Goal: Task Accomplishment & Management: Manage account settings

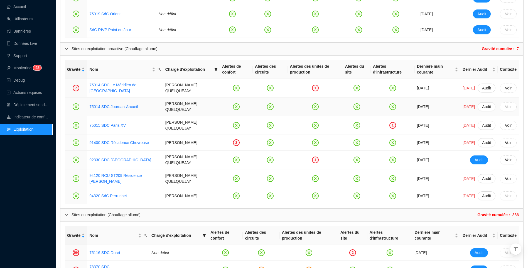
scroll to position [418, 0]
drag, startPoint x: 24, startPoint y: 17, endPoint x: 72, endPoint y: 16, distance: 48.7
click at [24, 17] on link "Utilisateurs" at bounding box center [20, 19] width 26 height 4
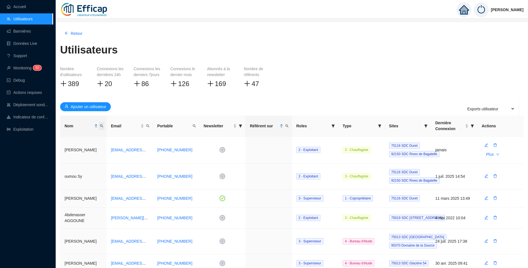
click at [101, 127] on icon "search" at bounding box center [101, 125] width 3 height 3
type input "crev"
click at [60, 146] on button "button" at bounding box center [62, 147] width 25 height 7
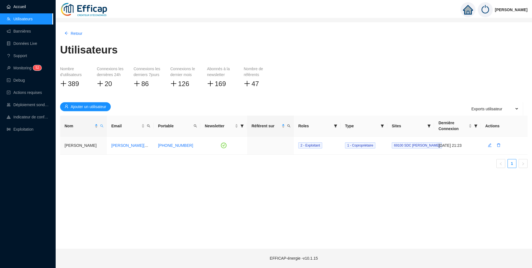
click at [18, 8] on link "Accueil" at bounding box center [16, 6] width 19 height 4
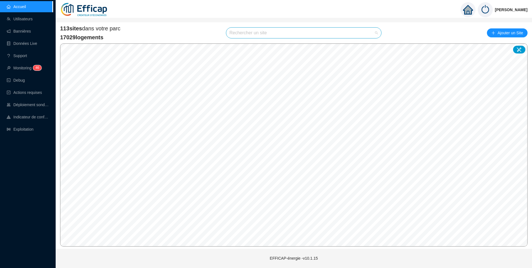
click at [244, 36] on input "search" at bounding box center [302, 33] width 144 height 11
type input "alesia"
click at [372, 48] on div at bounding box center [371, 46] width 13 height 8
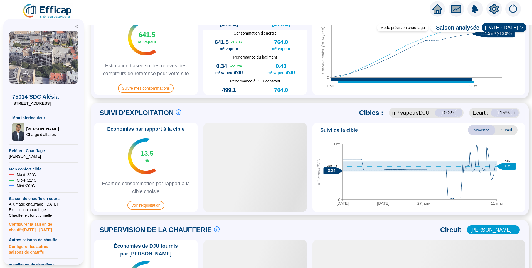
scroll to position [223, 0]
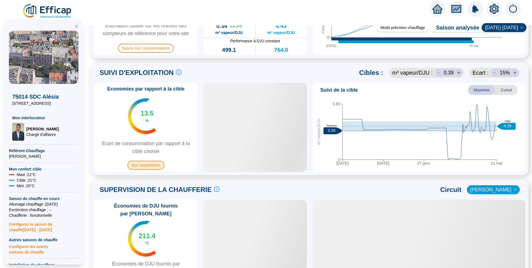
click at [156, 166] on span "Voir l'exploitation" at bounding box center [145, 165] width 37 height 9
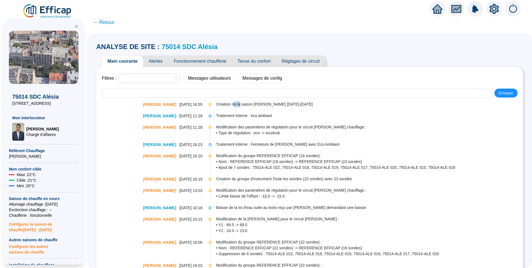
drag, startPoint x: 236, startPoint y: 107, endPoint x: 242, endPoint y: 107, distance: 6.1
click at [242, 107] on span "Creation de la saison [PERSON_NAME] [DATE]-[DATE]" at bounding box center [369, 104] width 307 height 6
click at [203, 60] on span "Fonctionnement chaufferie" at bounding box center [200, 61] width 64 height 11
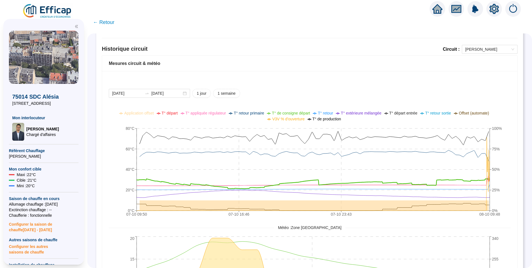
scroll to position [328, 0]
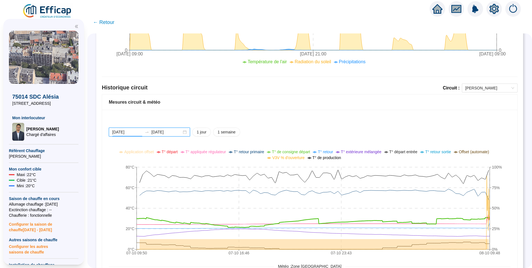
click at [138, 135] on input "[DATE]" at bounding box center [127, 132] width 30 height 6
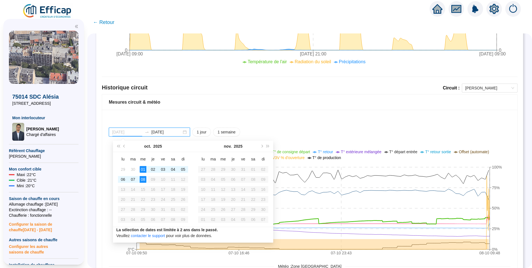
type input "[DATE]"
click at [144, 178] on div "08" at bounding box center [143, 179] width 7 height 7
click at [143, 180] on div "08" at bounding box center [143, 179] width 7 height 7
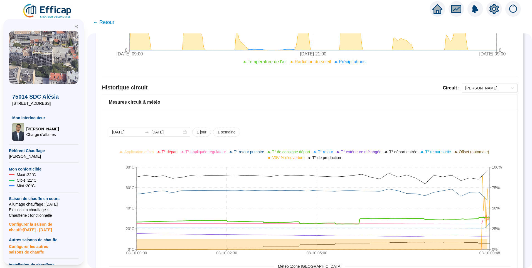
click at [431, 123] on div "2025-10-08 2025-10-08 1 jour 1 semaine 08-10 00:00 08-10 02:30 08-10 05:00 08-1…" at bounding box center [309, 251] width 415 height 282
click at [413, 117] on div "2025-10-08 2025-10-08 1 jour 1 semaine 08-10 00:00 08-10 02:30 08-10 05:00 08-1…" at bounding box center [309, 251] width 415 height 282
click at [355, 123] on div "2025-10-08 2025-10-08 1 jour 1 semaine 08-10 00:00 08-10 02:30 08-10 05:00 08-1…" at bounding box center [309, 251] width 415 height 282
click at [357, 123] on div "2025-10-08 2025-10-08 1 jour 1 semaine 08-10 00:00 08-10 02:30 08-10 05:00 08-1…" at bounding box center [309, 251] width 415 height 282
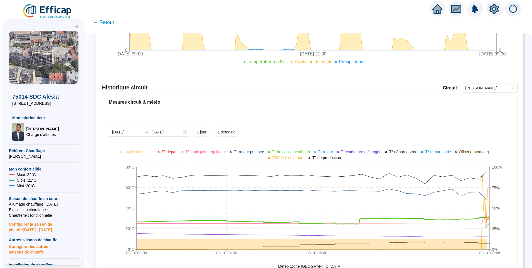
click at [486, 122] on div "2025-10-08 2025-10-08 1 jour 1 semaine 08-10 00:00 08-10 02:30 08-10 05:00 08-1…" at bounding box center [309, 251] width 415 height 282
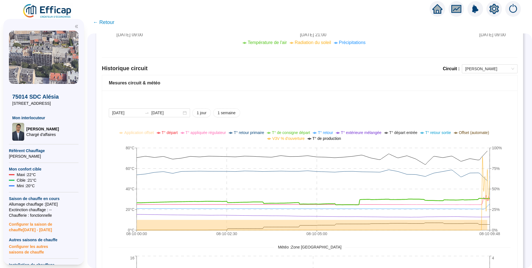
scroll to position [356, 0]
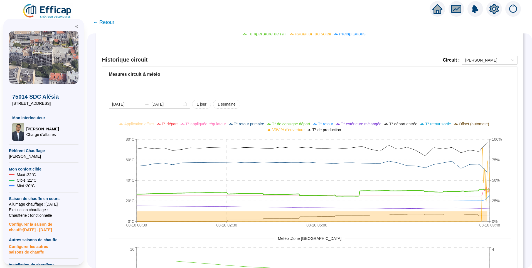
click at [416, 94] on div "2025-10-08 2025-10-08 1 jour 1 semaine 08-10 00:00 08-10 02:30 08-10 05:00 08-1…" at bounding box center [309, 223] width 415 height 282
click at [502, 186] on icon "08-10 00:00 08-10 02:30 08-10 05:00 08-10 09:48 0°C 20°C 40°C 60°C 80°C 0% 25% …" at bounding box center [306, 175] width 394 height 111
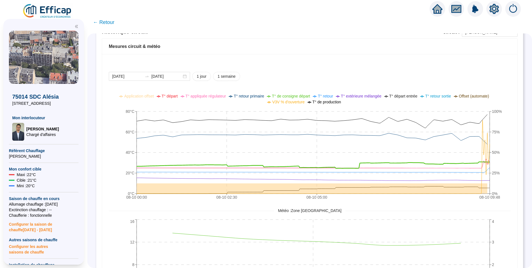
click at [414, 78] on div "2025-10-08 2025-10-08 1 jour 1 semaine" at bounding box center [310, 76] width 402 height 9
click at [427, 70] on div "2025-10-08 2025-10-08 1 jour 1 semaine 08-10 00:00 08-10 02:30 08-10 05:00 08-1…" at bounding box center [309, 195] width 415 height 282
click at [456, 77] on div "2025-10-08 2025-10-08 1 jour 1 semaine" at bounding box center [310, 76] width 402 height 9
click at [456, 70] on div "2025-10-08 2025-10-08 1 jour 1 semaine 08-10 00:00 08-10 02:30 08-10 05:00 08-1…" at bounding box center [309, 195] width 415 height 282
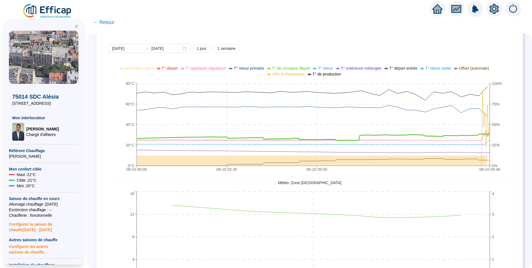
click at [502, 144] on icon "08-10 00:00 08-10 02:30 08-10 05:00 08-10 09:48 0°C 20°C 40°C 60°C 80°C 0% 25% …" at bounding box center [306, 119] width 394 height 111
click at [508, 125] on div "2025-10-08 2025-10-08 1 jour 1 semaine 08-10 00:00 08-10 02:30 08-10 05:00 08-1…" at bounding box center [309, 167] width 415 height 282
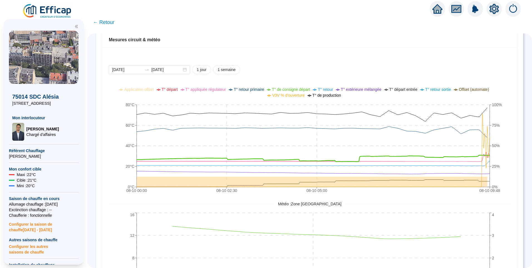
scroll to position [384, 0]
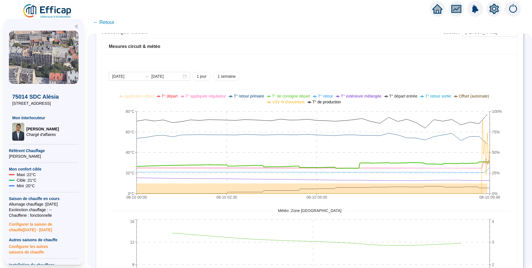
click at [502, 170] on icon "08-10 00:00 08-10 02:30 08-10 05:00 08-10 09:48 0°C 20°C 40°C 60°C 80°C 0% 25% …" at bounding box center [306, 147] width 394 height 111
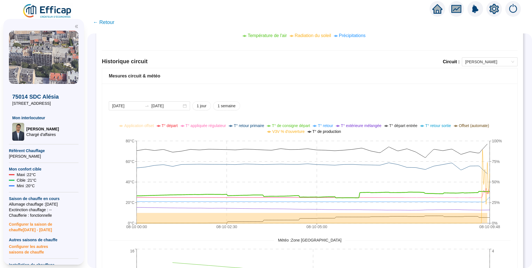
scroll to position [328, 0]
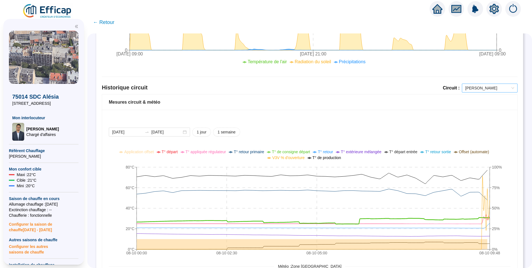
click at [475, 90] on span "[PERSON_NAME]" at bounding box center [489, 88] width 49 height 8
click at [477, 112] on div "Alesia ECS" at bounding box center [485, 108] width 53 height 9
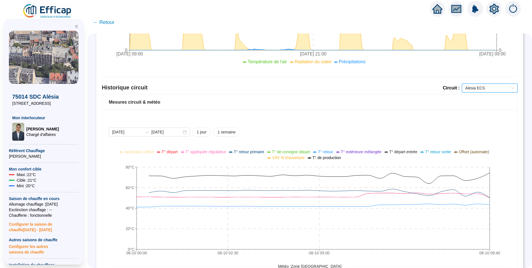
scroll to position [356, 0]
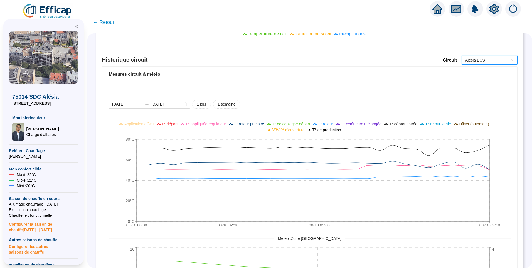
click at [504, 125] on ul "Application offset T° départ T° appliquée régulateur T° retour primaire T° de c…" at bounding box center [305, 127] width 405 height 12
click at [473, 55] on div "Comparaison météo-sondes extérieures 2025-10-01 2025-10-08 1 jour 1 semaine 1 m…" at bounding box center [310, 40] width 416 height 648
click at [477, 63] on span "Alesia ECS" at bounding box center [489, 60] width 49 height 8
click at [503, 116] on div "2025-10-08 2025-10-08 1 jour 1 semaine 08-10 00:00 08-10 02:30 08-10 05:00 08-1…" at bounding box center [310, 228] width 402 height 257
click at [483, 63] on span "Alesia ECS" at bounding box center [489, 60] width 49 height 8
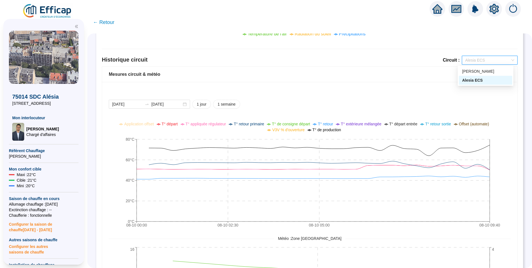
click at [498, 136] on div "Application offset T° départ T° appliquée régulateur T° retour primaire T° de c…" at bounding box center [305, 130] width 405 height 18
click at [484, 59] on span "Alesia ECS" at bounding box center [489, 60] width 49 height 8
click at [482, 69] on div "Alesia chauffage" at bounding box center [485, 71] width 47 height 6
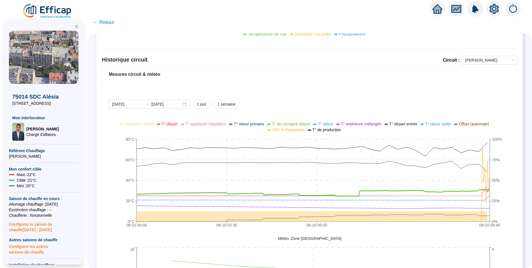
click at [75, 28] on icon "double-left" at bounding box center [77, 26] width 4 height 4
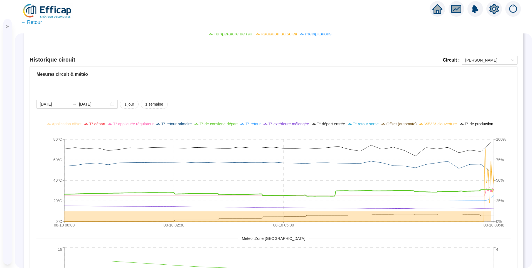
click at [482, 109] on div "2025-10-08 2025-10-08 1 jour 1 semaine 08-10 00:00 08-10 02:30 08-10 05:00 08-1…" at bounding box center [273, 228] width 474 height 257
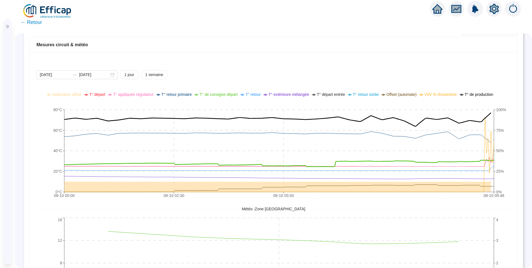
scroll to position [412, 0]
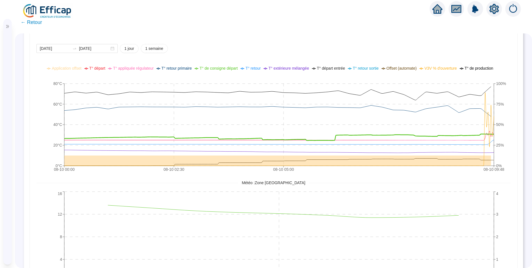
click at [505, 149] on icon "08-10 00:00 08-10 02:30 08-10 05:00 08-10 09:48 0°C 20°C 40°C 60°C 80°C 0% 25% …" at bounding box center [271, 119] width 470 height 111
click at [508, 139] on div "2025-10-08 2025-10-08 1 jour 1 semaine 08-10 00:00 08-10 02:30 08-10 05:00 08-1…" at bounding box center [274, 167] width 488 height 282
click at [504, 129] on icon "08-10 00:00 08-10 02:30 08-10 05:00 08-10 09:48 0°C 20°C 40°C 60°C 80°C 0% 25% …" at bounding box center [271, 119] width 470 height 111
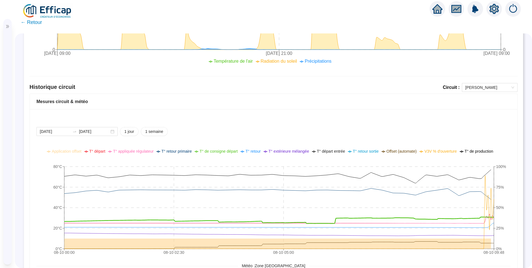
scroll to position [328, 0]
click at [487, 85] on span "Alesia chauffage" at bounding box center [489, 88] width 49 height 8
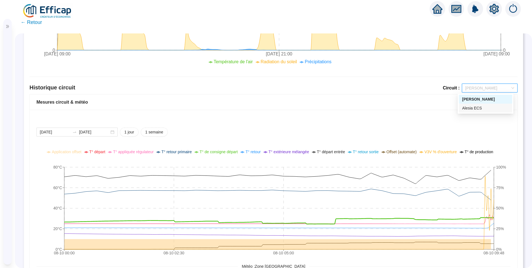
click at [490, 107] on div "Alesia ECS" at bounding box center [485, 108] width 47 height 6
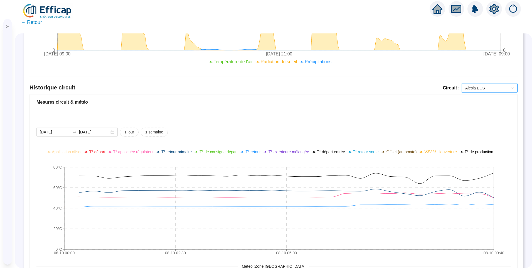
click at [463, 129] on div "2025-10-08 2025-10-08 1 jour 1 semaine" at bounding box center [273, 131] width 474 height 9
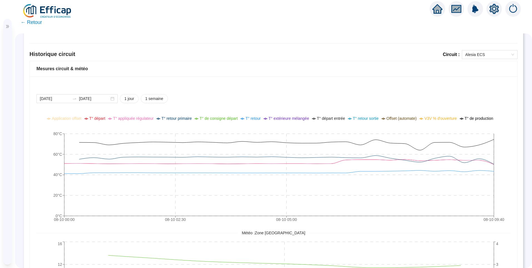
scroll to position [356, 0]
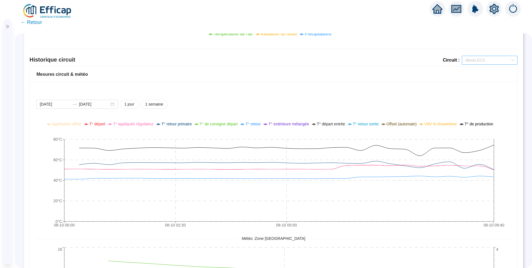
click at [485, 60] on span "Alesia ECS" at bounding box center [489, 60] width 49 height 8
click at [479, 70] on div "Alesia chauffage" at bounding box center [485, 71] width 47 height 6
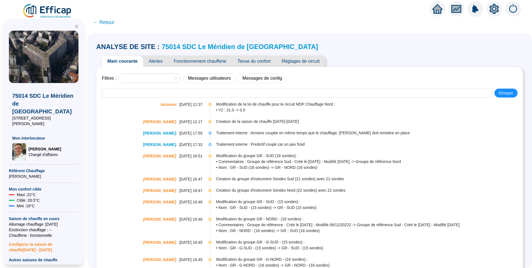
click at [157, 60] on span "Alertes" at bounding box center [155, 61] width 25 height 11
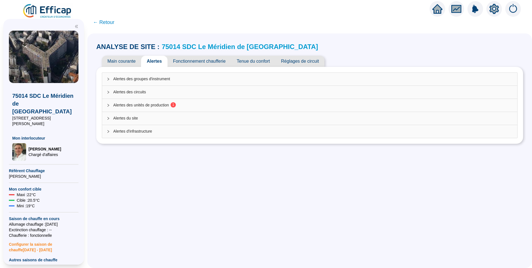
click at [132, 103] on span "Alertes des unités de production 1" at bounding box center [313, 105] width 400 height 6
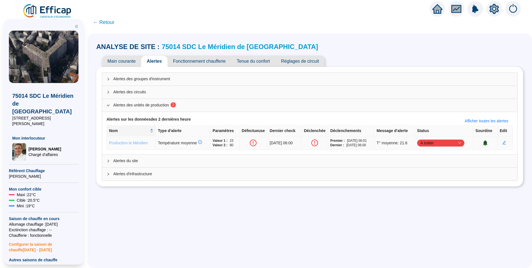
click at [136, 141] on link "Production le Méridien" at bounding box center [128, 143] width 39 height 4
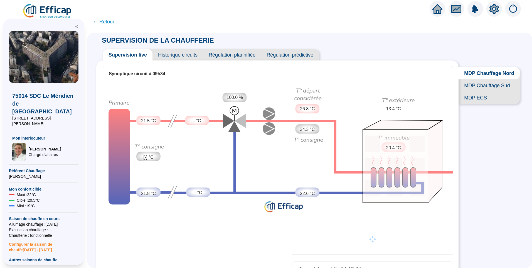
click at [179, 53] on span "Historique circuits" at bounding box center [178, 54] width 51 height 11
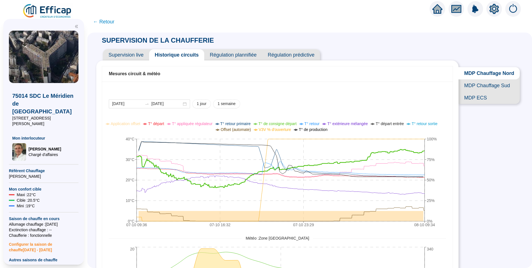
click at [489, 90] on span "MDP Chauffage Sud" at bounding box center [489, 85] width 61 height 12
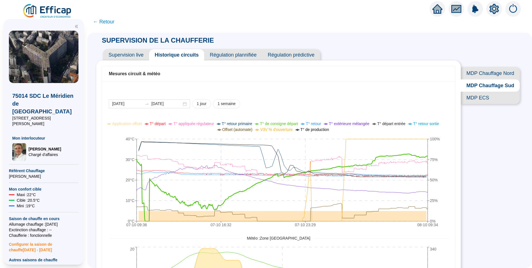
click at [465, 104] on span "MDP ECS" at bounding box center [490, 98] width 59 height 12
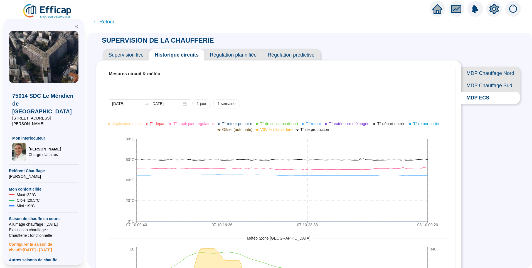
click at [493, 87] on span "MDP Chauffage Sud" at bounding box center [490, 85] width 59 height 12
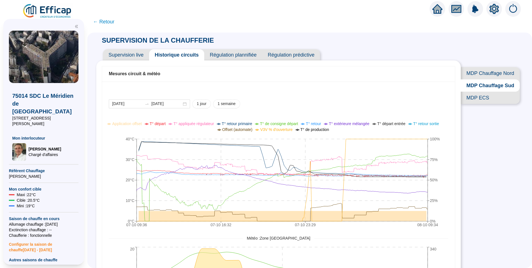
click at [495, 74] on span "MDP Chauffage Nord" at bounding box center [490, 73] width 59 height 12
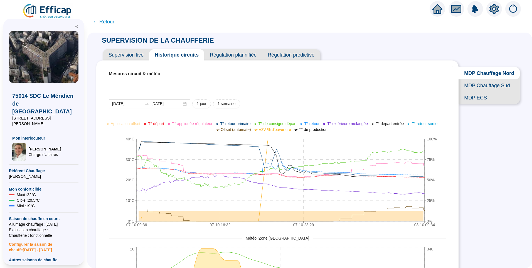
click at [113, 21] on span "← Retour" at bounding box center [103, 22] width 21 height 8
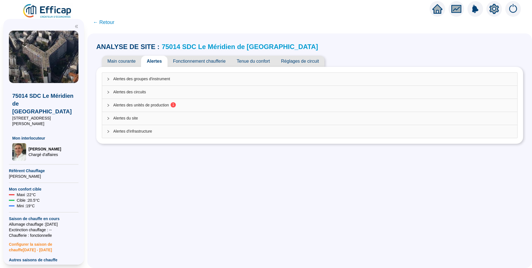
click at [143, 106] on span "Alertes des unités de production 1" at bounding box center [313, 105] width 400 height 6
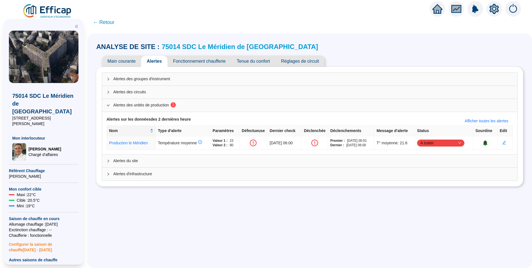
click at [252, 59] on span "Tenue du confort" at bounding box center [253, 61] width 44 height 11
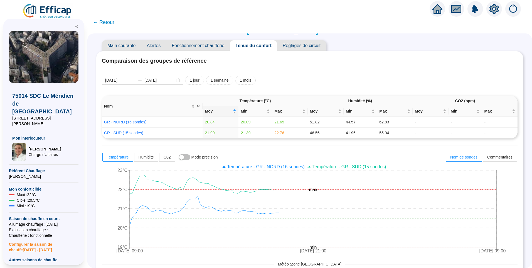
scroll to position [28, 0]
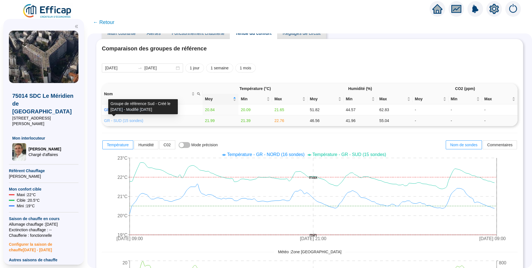
click at [125, 120] on link "GR - SUD (15 sondes)" at bounding box center [123, 120] width 39 height 4
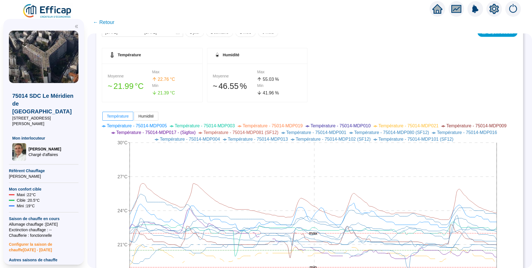
scroll to position [28, 0]
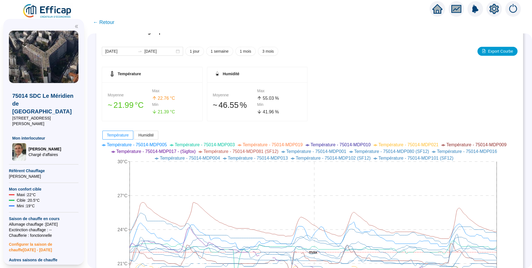
click at [114, 22] on span "← Retour" at bounding box center [103, 22] width 21 height 8
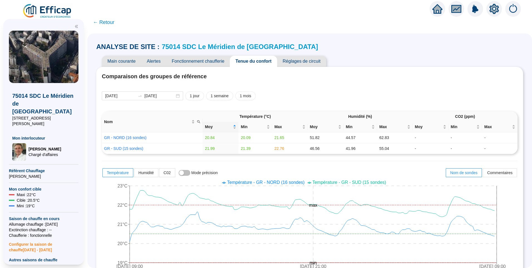
click at [200, 60] on span "Fonctionnement chaufferie" at bounding box center [198, 61] width 64 height 11
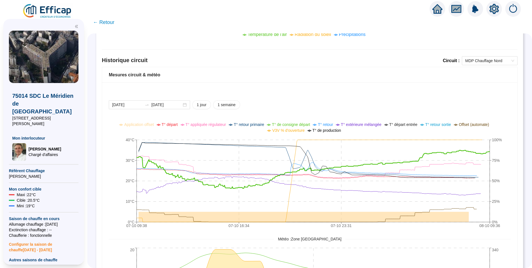
scroll to position [373, 0]
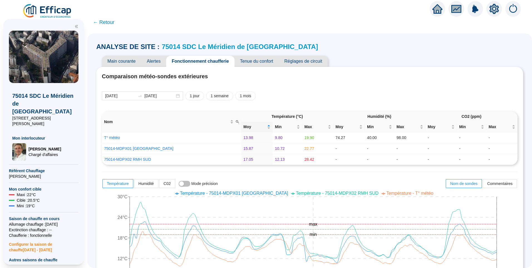
scroll to position [373, 0]
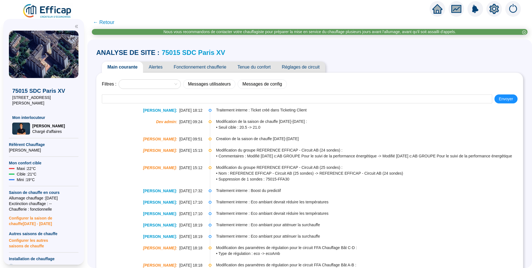
click at [155, 67] on span "Alertes" at bounding box center [155, 67] width 25 height 11
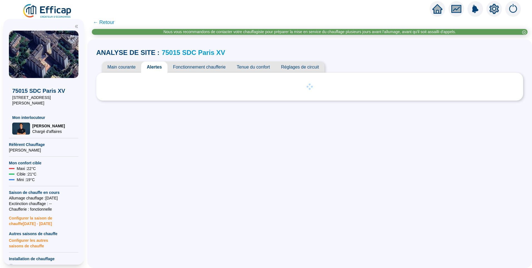
click at [132, 67] on span "Main courante" at bounding box center [121, 67] width 39 height 11
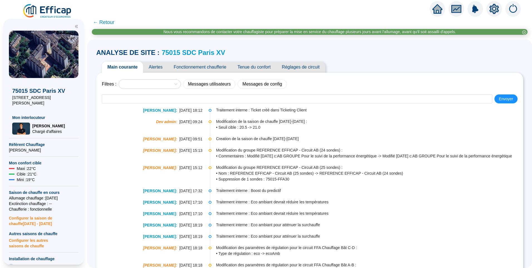
click at [159, 65] on span "Alertes" at bounding box center [155, 67] width 25 height 11
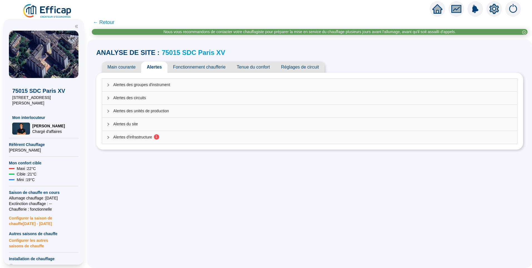
click at [142, 142] on div "Alertes d'infrastructure 1" at bounding box center [309, 137] width 415 height 13
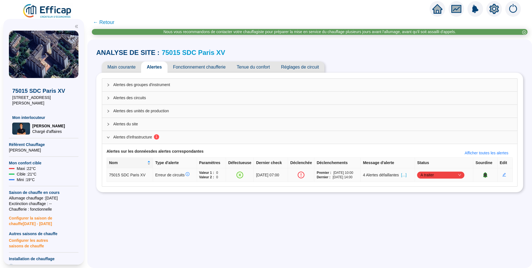
click at [407, 174] on span "[...]" at bounding box center [403, 175] width 5 height 6
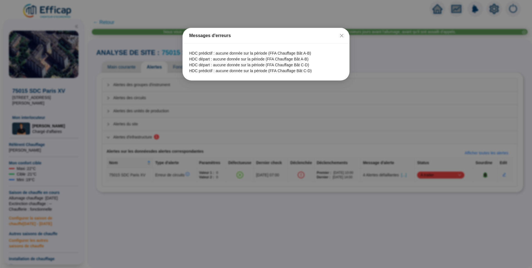
click at [420, 174] on div "Messages d'erreurs HDC prédictif : aucune donnée sur la période (FFA Chauffage …" at bounding box center [266, 134] width 532 height 268
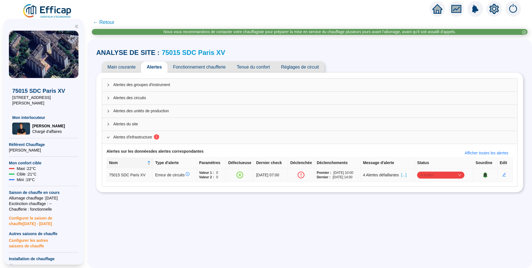
click at [433, 175] on span "A traiter" at bounding box center [441, 175] width 41 height 8
click at [434, 204] on div "Traité" at bounding box center [442, 203] width 38 height 6
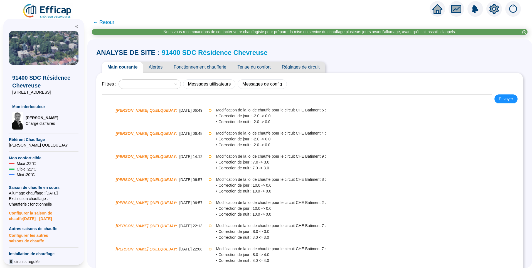
click at [158, 69] on span "Alertes" at bounding box center [155, 67] width 25 height 11
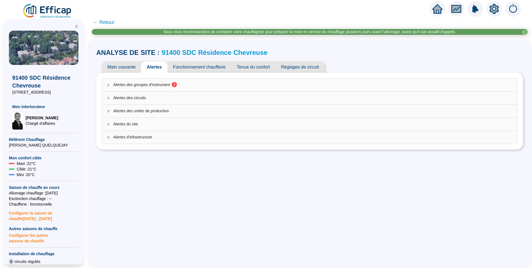
click at [159, 83] on span "Alertes des groupes d'instrument 2" at bounding box center [313, 85] width 400 height 6
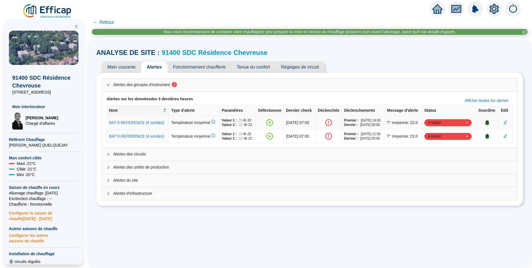
click at [446, 127] on span "A traiter" at bounding box center [448, 122] width 41 height 8
click at [446, 161] on div "Traité" at bounding box center [448, 159] width 38 height 6
click at [445, 140] on span "A traiter" at bounding box center [448, 136] width 41 height 8
click at [435, 176] on div "Traité" at bounding box center [448, 177] width 38 height 6
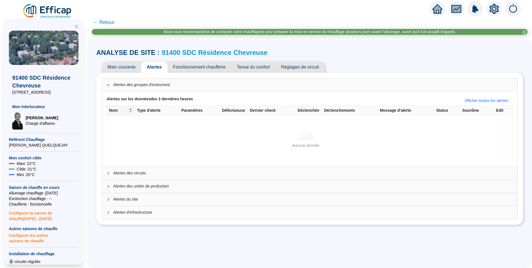
click at [193, 68] on span "Fonctionnement chaufferie" at bounding box center [200, 67] width 64 height 11
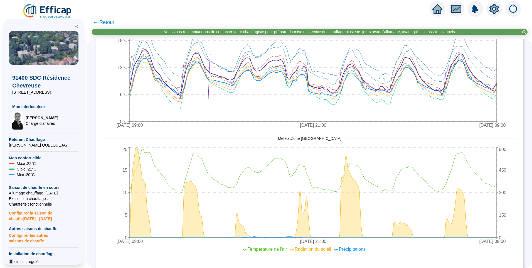
scroll to position [445, 0]
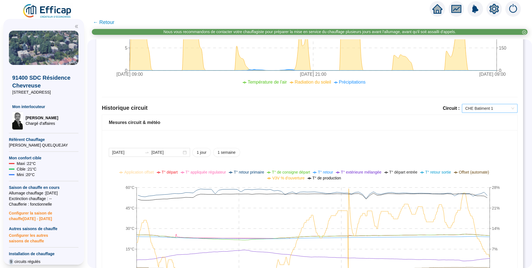
click at [477, 106] on span "CHE Batiment 1" at bounding box center [489, 108] width 49 height 8
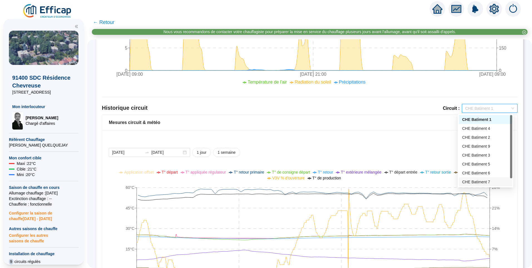
click at [483, 181] on div "CHE Batiment 7" at bounding box center [485, 182] width 47 height 6
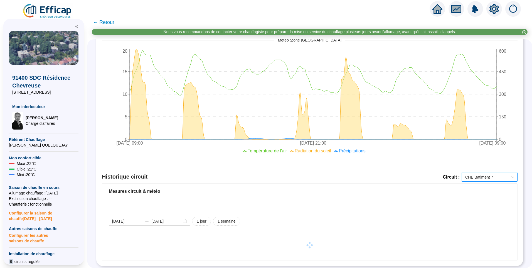
scroll to position [382, 0]
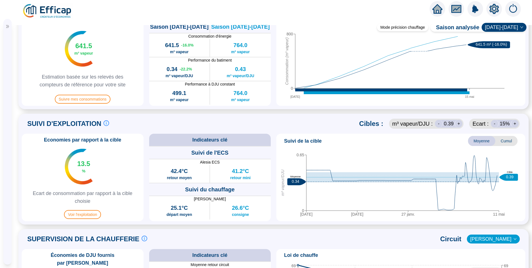
scroll to position [195, 0]
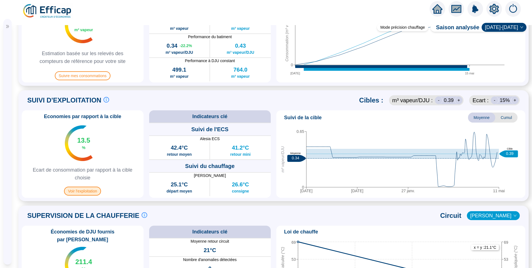
click at [87, 194] on span "Voir l'exploitation" at bounding box center [82, 190] width 37 height 9
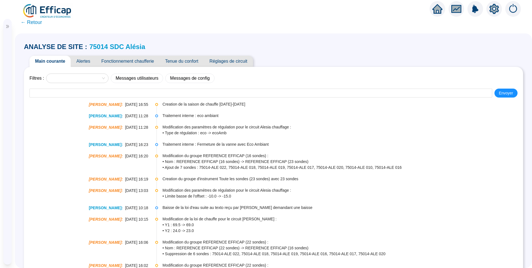
click at [125, 60] on span "Fonctionnement chaufferie" at bounding box center [128, 61] width 64 height 11
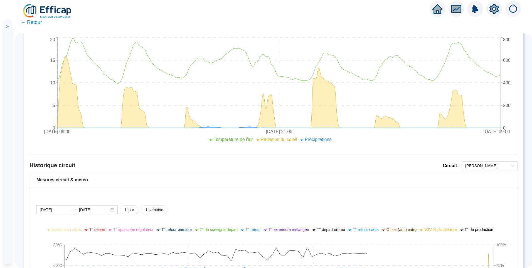
scroll to position [390, 0]
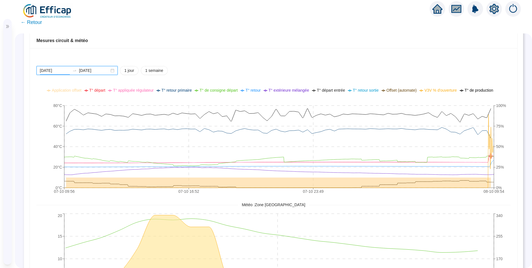
click at [65, 70] on input "[DATE]" at bounding box center [55, 71] width 30 height 6
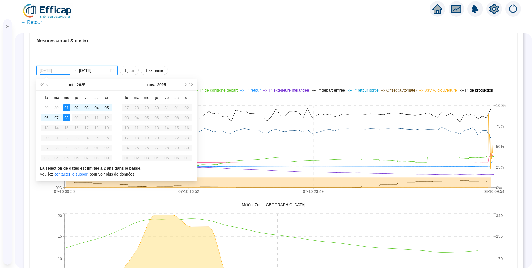
type input "[DATE]"
click at [65, 118] on div "08" at bounding box center [66, 117] width 7 height 7
click at [65, 119] on div "08" at bounding box center [66, 117] width 7 height 7
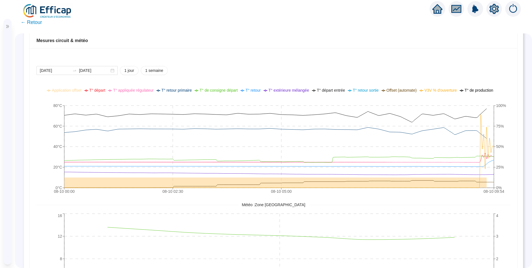
click at [437, 64] on div "[DATE] [DATE] 1 jour 1 semaine 08-10 00:[PHONE_NUMBER]:[PHONE_NUMBER]:[PHONE_NU…" at bounding box center [274, 189] width 488 height 282
click at [508, 121] on div "[DATE] [DATE] 1 jour 1 semaine 08-10 00:[PHONE_NUMBER]:[PHONE_NUMBER]:[PHONE_NU…" at bounding box center [274, 189] width 488 height 282
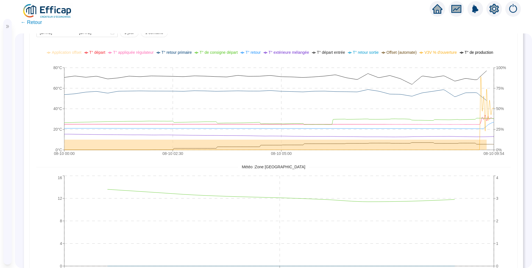
scroll to position [382, 0]
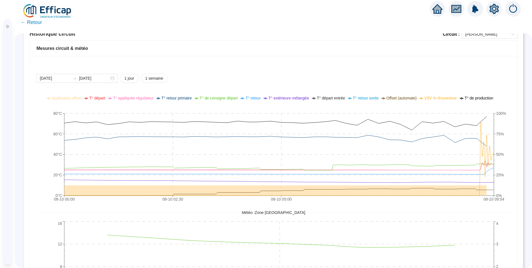
click at [445, 72] on div "[DATE] [DATE] 1 jour 1 semaine 08-10 00:[PHONE_NUMBER]:[PHONE_NUMBER]:[PHONE_NU…" at bounding box center [274, 197] width 488 height 282
click at [7, 27] on icon "double-right" at bounding box center [7, 26] width 3 height 3
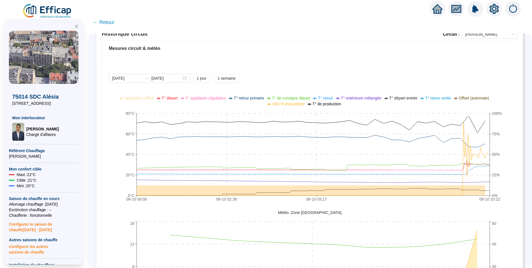
click at [35, 223] on span "Configurer la saison de chauffe [DATE] - [DATE]" at bounding box center [44, 225] width 70 height 14
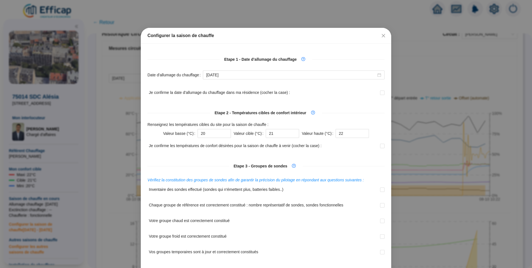
click at [264, 81] on div "Date d'allumage du chauffage [DATE]" at bounding box center [266, 78] width 237 height 16
click at [267, 78] on div "[DATE]" at bounding box center [294, 74] width 182 height 9
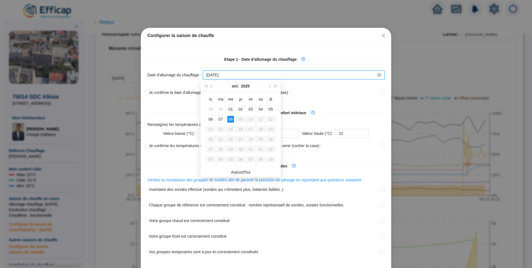
type input "[DATE]"
click at [382, 36] on icon "close" at bounding box center [383, 35] width 4 height 4
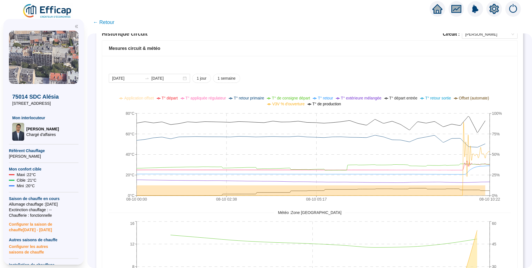
click at [27, 223] on span "Configurer la saison de chauffe 2025 - 2026" at bounding box center [44, 225] width 70 height 14
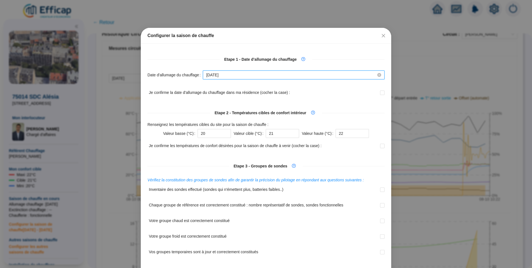
click at [307, 72] on input "[DATE]" at bounding box center [291, 75] width 170 height 6
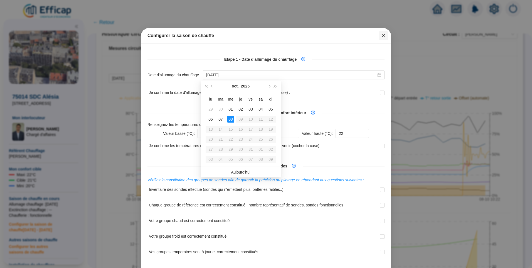
click at [384, 33] on button "Close" at bounding box center [383, 35] width 9 height 9
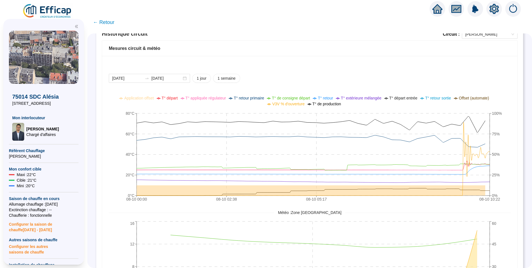
click at [34, 252] on span "Configurer les autres saisons de chauffe" at bounding box center [44, 248] width 70 height 12
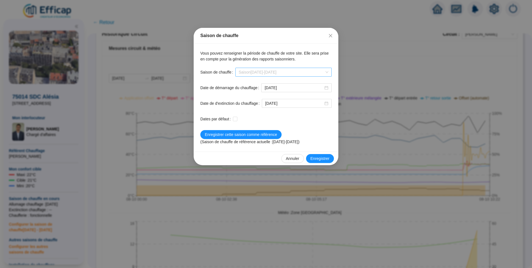
click at [294, 72] on span "Saison 2025-2026" at bounding box center [284, 72] width 90 height 8
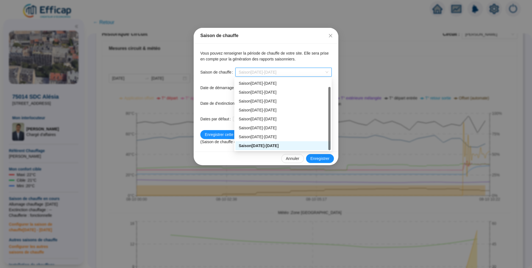
click at [306, 59] on div "Vous pouvez renseigner la période de chauffe de votre site. Elle sera prise en …" at bounding box center [265, 56] width 131 height 12
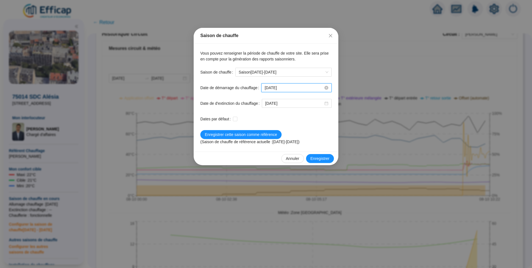
click at [290, 89] on input "[DATE]" at bounding box center [294, 88] width 59 height 6
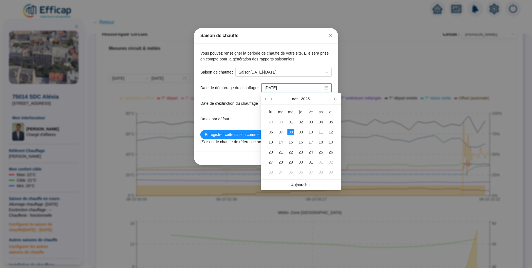
type input "[DATE]"
click at [333, 34] on span "Fermer" at bounding box center [330, 35] width 9 height 4
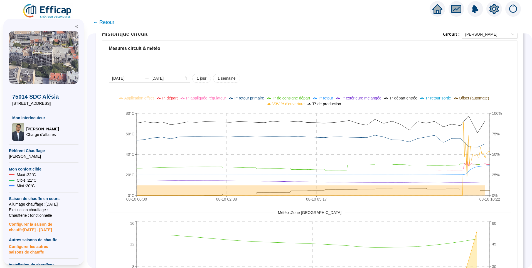
click at [63, 11] on img at bounding box center [47, 11] width 50 height 16
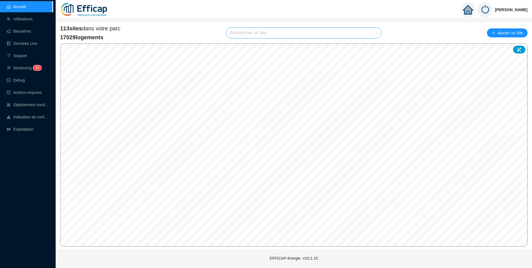
click at [246, 31] on input "search" at bounding box center [302, 33] width 144 height 11
type input "vict"
click at [372, 45] on icon at bounding box center [372, 46] width 4 height 4
click at [250, 35] on input "search" at bounding box center [302, 33] width 144 height 11
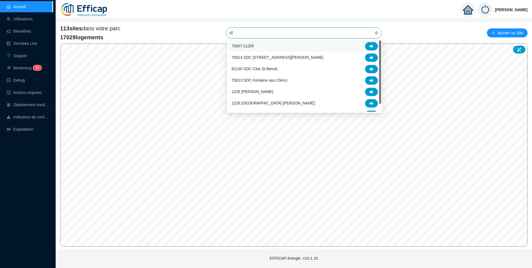
type input "cle"
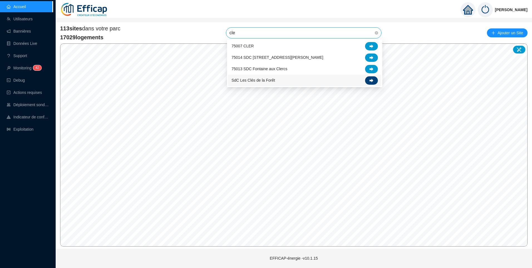
click at [375, 80] on div at bounding box center [371, 80] width 13 height 8
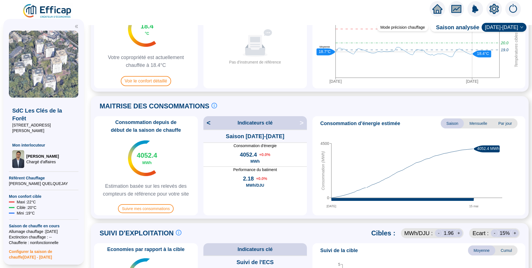
scroll to position [139, 0]
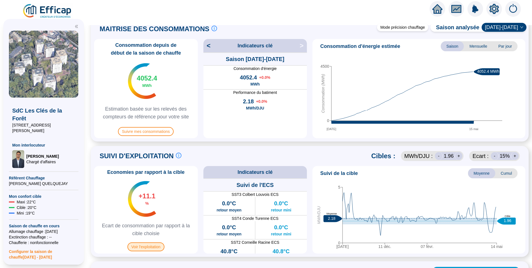
click at [144, 248] on span "Voir l'exploitation" at bounding box center [145, 246] width 37 height 9
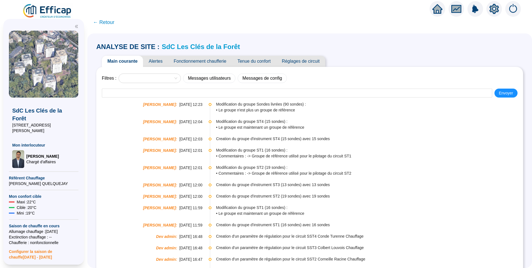
click at [191, 64] on span "Fonctionnement chaufferie" at bounding box center [200, 61] width 64 height 11
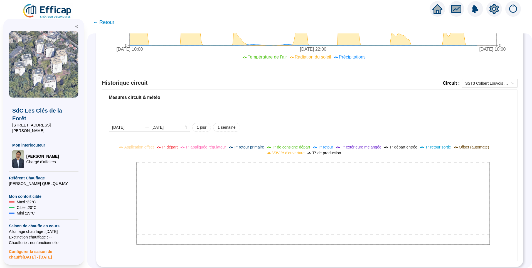
scroll to position [356, 0]
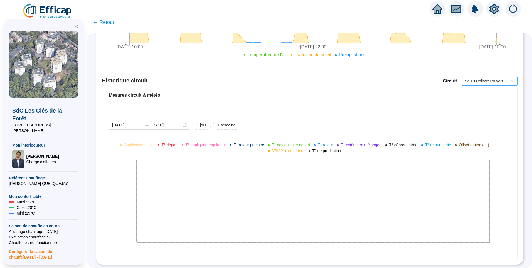
click at [505, 77] on span "SST3 Colbert Louvois ECS" at bounding box center [489, 81] width 49 height 8
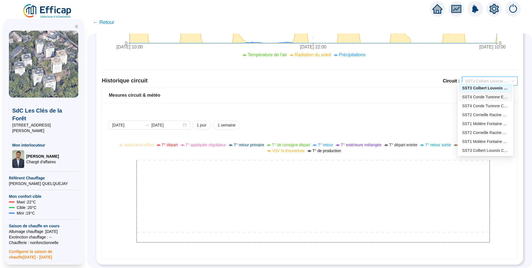
click at [489, 96] on div "SST4 Conde Turenne ECS" at bounding box center [485, 97] width 47 height 6
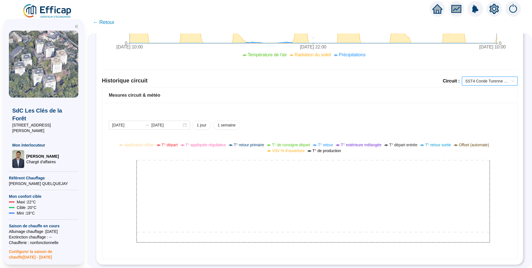
click at [491, 77] on span "SST4 Conde Turenne ECS" at bounding box center [489, 81] width 49 height 8
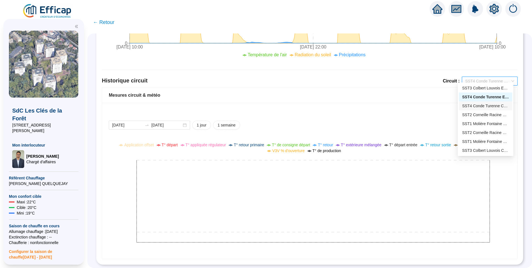
click at [487, 107] on div "SST4 Conde Turenne Chauffage" at bounding box center [485, 106] width 47 height 6
click at [487, 77] on span "SST4 Conde Turenne Chauffage" at bounding box center [489, 81] width 49 height 8
click at [487, 114] on div "SST2 Corneille Racine ECS" at bounding box center [485, 115] width 47 height 6
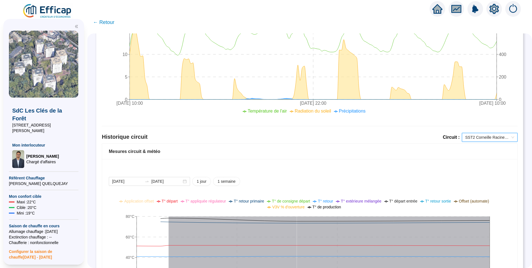
scroll to position [189, 0]
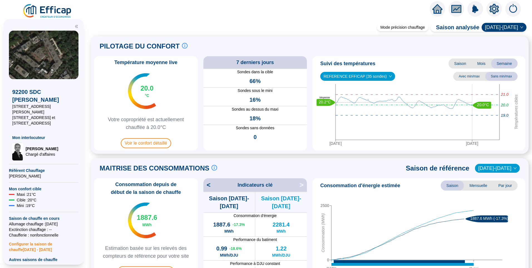
click at [42, 6] on img at bounding box center [47, 11] width 50 height 16
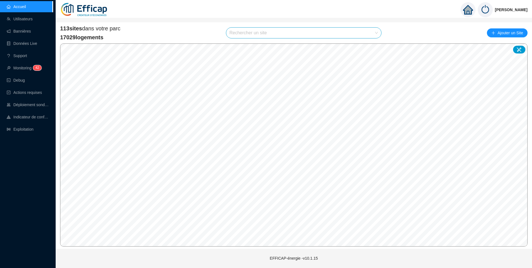
click at [245, 37] on input "search" at bounding box center [302, 33] width 144 height 11
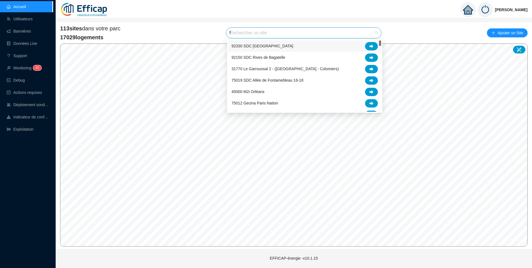
type input "fr"
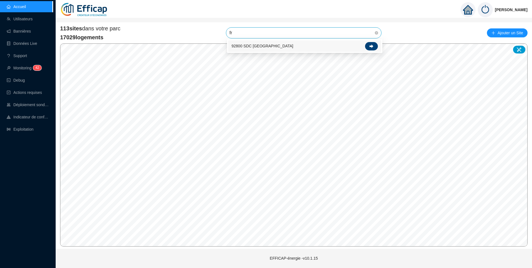
click at [370, 46] on icon at bounding box center [372, 46] width 4 height 4
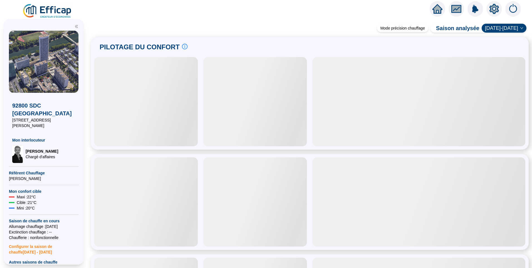
click at [29, 265] on span "Configurer les autres saisons de chauffe" at bounding box center [44, 271] width 70 height 12
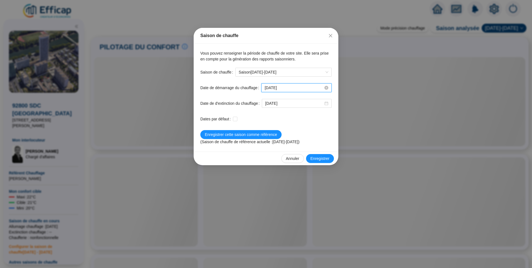
click at [294, 89] on input "[DATE]" at bounding box center [294, 88] width 59 height 6
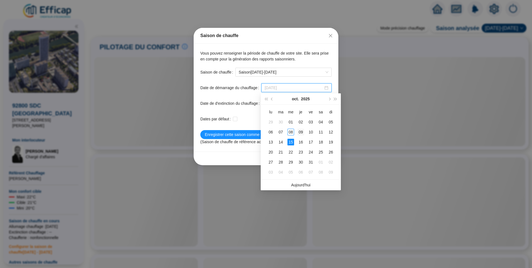
type input "[DATE]"
click at [300, 134] on div "09" at bounding box center [301, 132] width 7 height 7
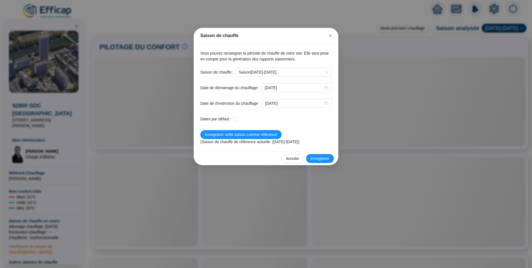
click at [325, 157] on span "Enregistrer" at bounding box center [320, 159] width 19 height 6
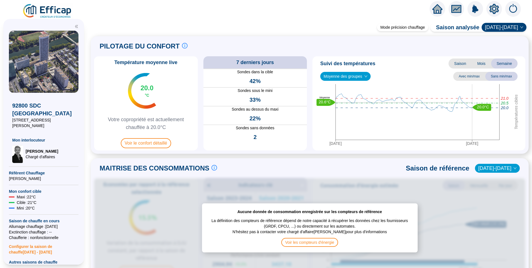
click at [53, 11] on img at bounding box center [47, 11] width 50 height 16
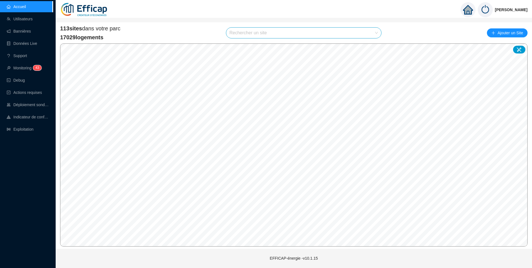
click at [252, 33] on input "search" at bounding box center [302, 33] width 144 height 11
type input "salm"
click at [371, 46] on icon at bounding box center [372, 46] width 4 height 4
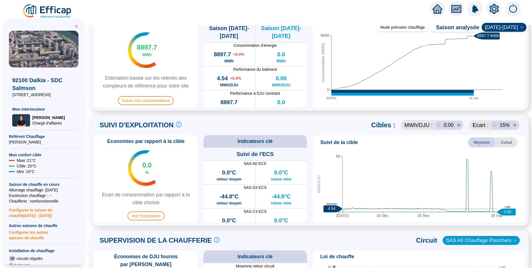
scroll to position [223, 0]
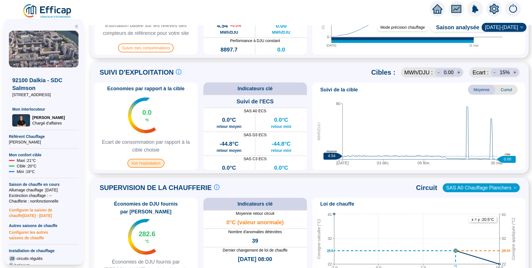
click at [149, 165] on span "Voir l'exploitation" at bounding box center [145, 163] width 37 height 9
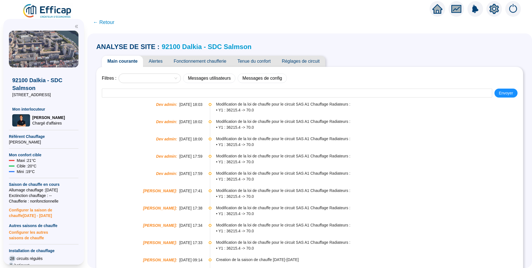
click at [205, 62] on span "Fonctionnement chaufferie" at bounding box center [200, 61] width 64 height 11
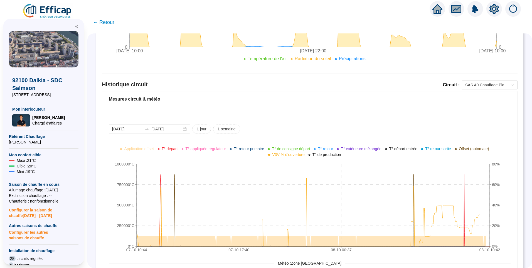
scroll to position [334, 0]
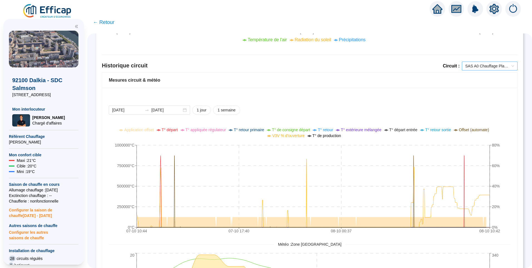
click at [475, 68] on span "SAS A0 Chauffage Planchers" at bounding box center [489, 66] width 49 height 8
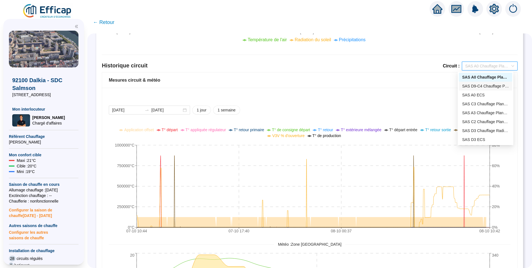
click at [489, 86] on div "SAS D9-C4 Chauffage Planchers" at bounding box center [485, 86] width 47 height 6
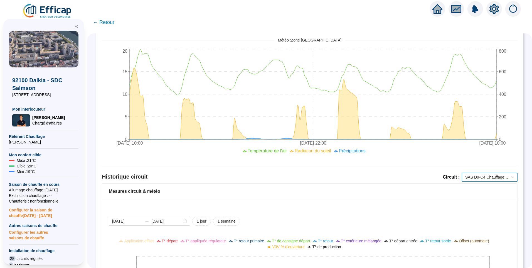
scroll to position [323, 0]
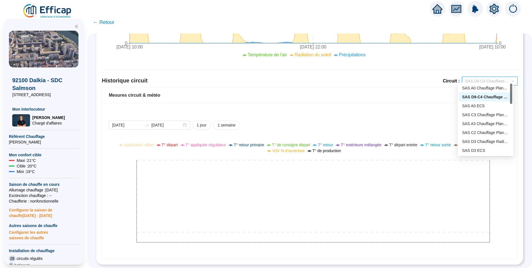
click at [489, 81] on div "SAS D9-C4 Chauffage Planchers" at bounding box center [490, 81] width 56 height 9
click at [481, 116] on div "SAS C3 Chauffage Planchers 1" at bounding box center [485, 115] width 47 height 6
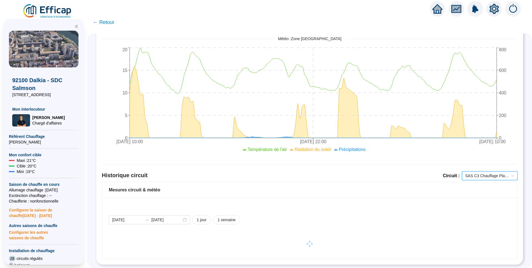
scroll to position [334, 0]
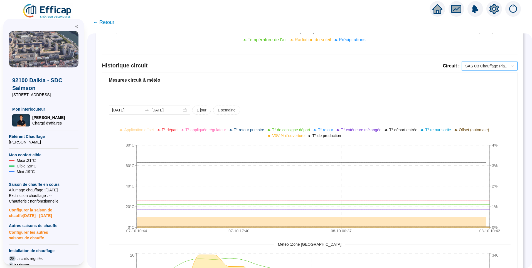
click at [47, 10] on img at bounding box center [47, 11] width 50 height 16
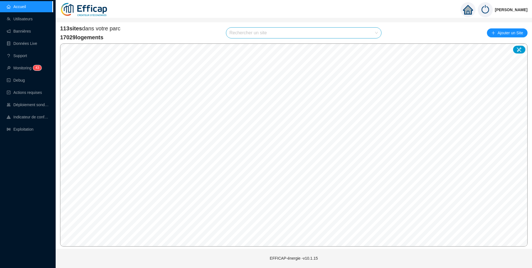
click at [252, 35] on input "search" at bounding box center [302, 33] width 144 height 11
type input "banv"
click at [375, 48] on div at bounding box center [371, 46] width 13 height 8
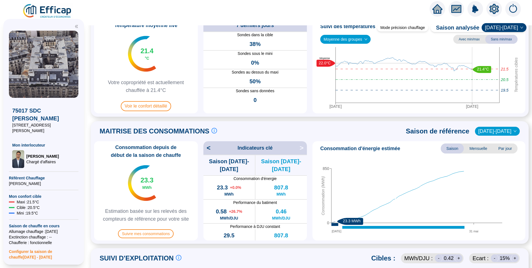
scroll to position [56, 0]
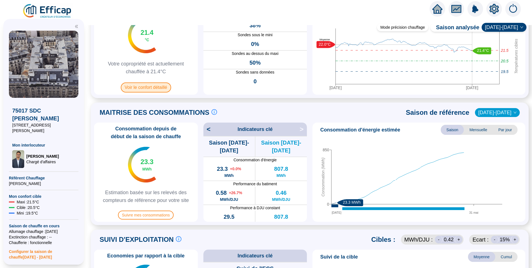
click at [152, 89] on span "Voir le confort détaillé" at bounding box center [146, 87] width 50 height 10
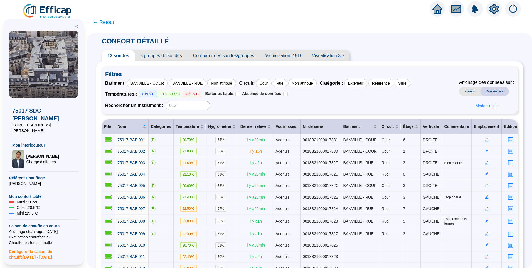
click at [107, 21] on span "← Retour" at bounding box center [103, 22] width 21 height 8
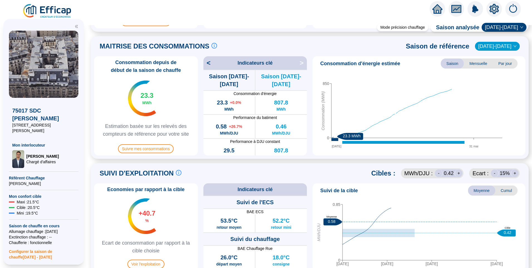
scroll to position [195, 0]
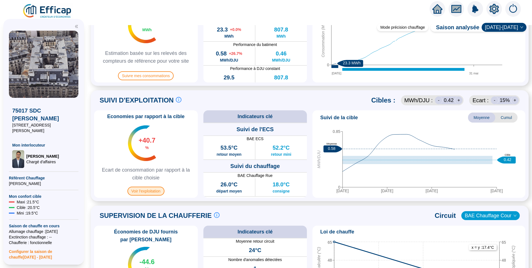
click at [151, 190] on span "Voir l'exploitation" at bounding box center [145, 190] width 37 height 9
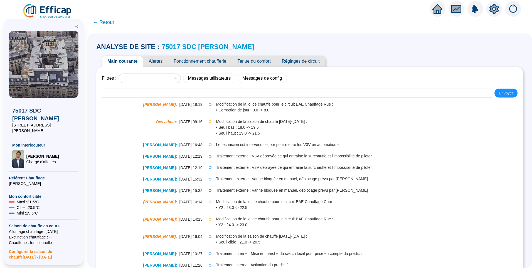
click at [245, 62] on span "Tenue du confort" at bounding box center [254, 61] width 44 height 11
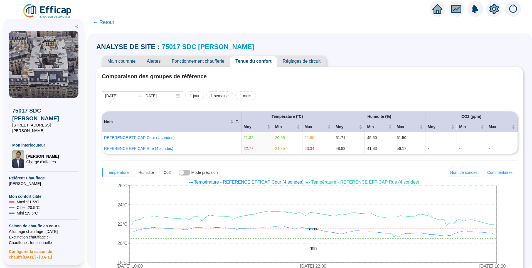
click at [490, 172] on span "Commentaires" at bounding box center [499, 172] width 25 height 4
click at [483, 174] on input "Commentaires" at bounding box center [483, 174] width 0 height 0
click at [459, 170] on span "Nom de sondes" at bounding box center [463, 172] width 27 height 4
click at [446, 174] on input "Nom de sondes" at bounding box center [446, 174] width 0 height 0
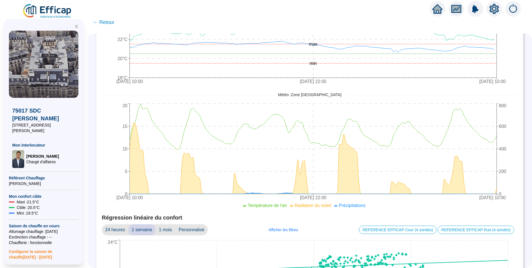
scroll to position [251, 0]
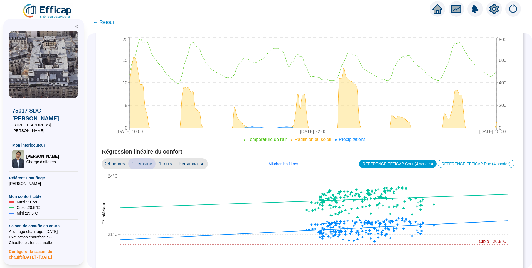
click at [411, 168] on div "REFERENCE EFFICAP Cour (4 sondes)" at bounding box center [398, 163] width 78 height 8
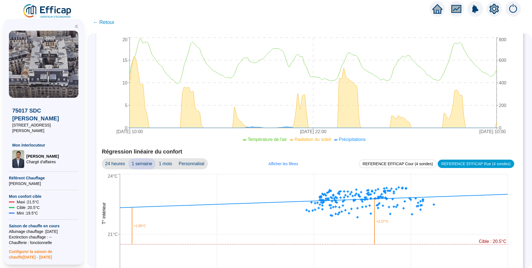
click at [478, 162] on div "REFERENCE EFFICAP Rue (4 sondes)" at bounding box center [476, 163] width 77 height 8
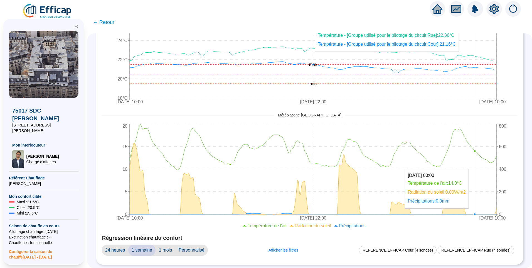
scroll to position [168, 0]
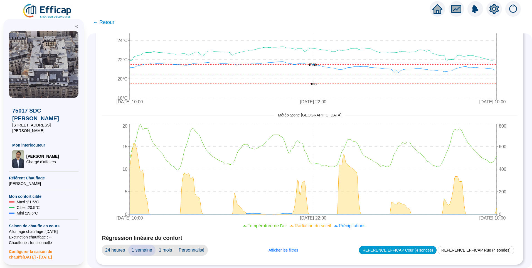
click at [406, 246] on div "REFERENCE EFFICAP Cour (4 sondes)" at bounding box center [398, 250] width 78 height 8
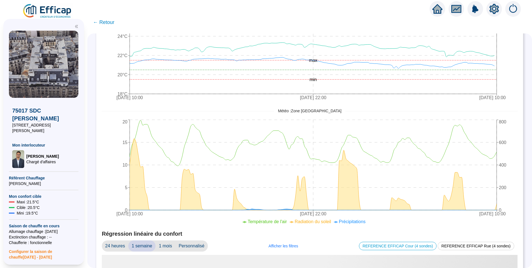
scroll to position [251, 0]
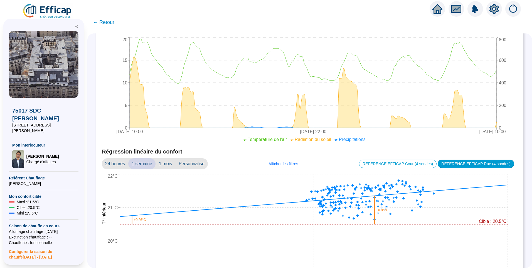
click at [468, 166] on div "REFERENCE EFFICAP Rue (4 sondes)" at bounding box center [476, 163] width 77 height 8
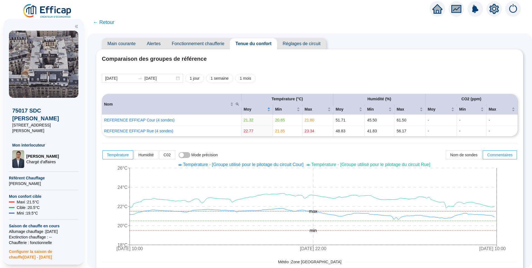
scroll to position [0, 0]
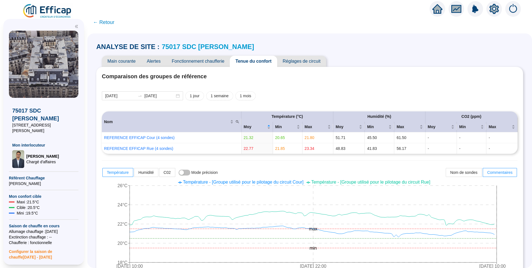
click at [214, 66] on span "Fonctionnement chaufferie" at bounding box center [198, 61] width 64 height 11
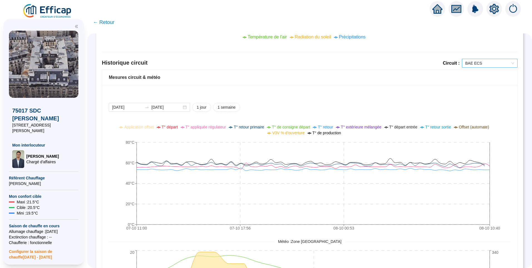
scroll to position [328, 0]
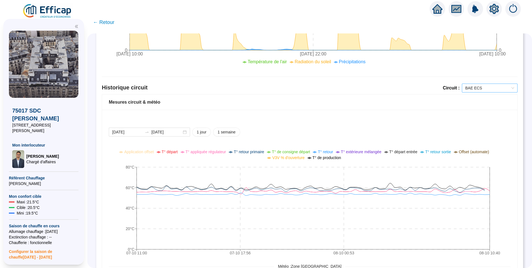
click at [485, 86] on span "BAE ECS" at bounding box center [489, 88] width 49 height 8
click at [484, 109] on div "BAE Chauffage Rue" at bounding box center [485, 108] width 47 height 6
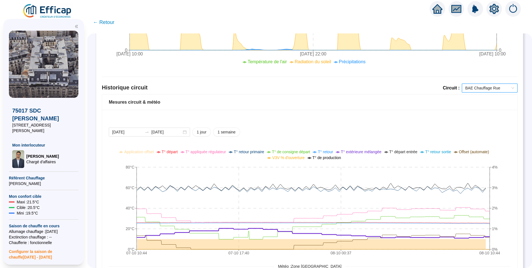
click at [371, 154] on span "T° extérieure mélangée" at bounding box center [361, 151] width 41 height 4
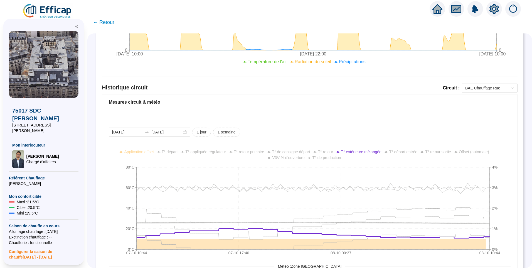
click at [171, 152] on span "T° départ" at bounding box center [170, 151] width 16 height 4
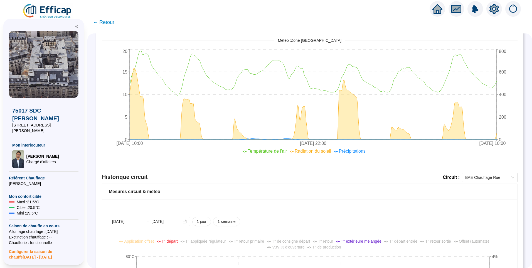
scroll to position [278, 0]
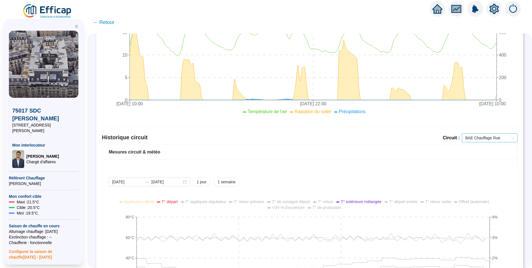
click at [486, 142] on span "BAE Chauffage Rue" at bounding box center [489, 138] width 49 height 8
click at [482, 163] on div "BAE Chauffage Cour" at bounding box center [485, 166] width 53 height 9
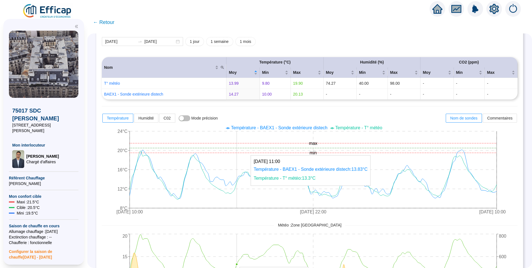
scroll to position [0, 0]
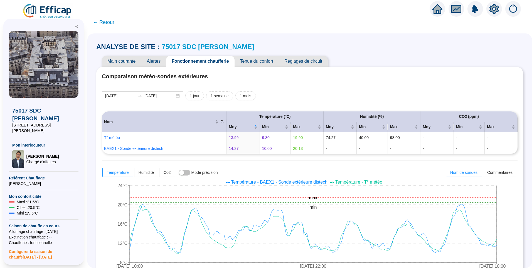
click at [237, 45] on link "75017 SDC [PERSON_NAME]" at bounding box center [208, 47] width 92 height 8
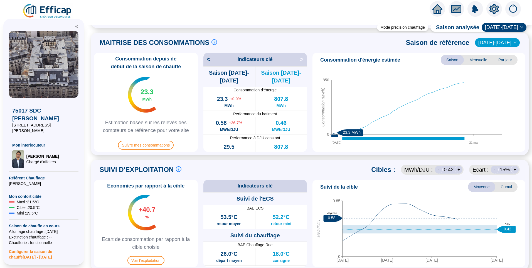
scroll to position [195, 0]
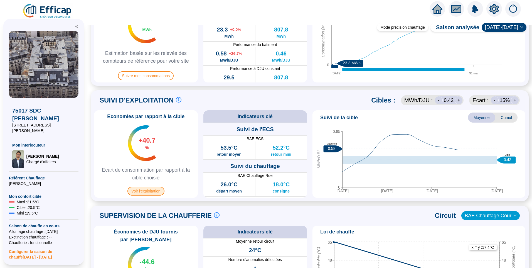
click at [156, 193] on span "Voir l'exploitation" at bounding box center [145, 190] width 37 height 9
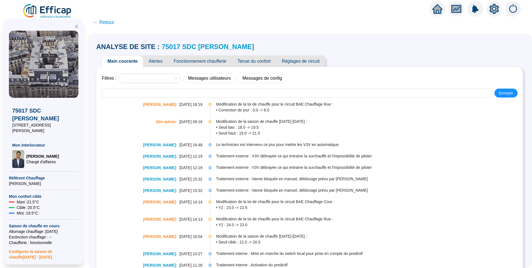
click at [260, 62] on span "Tenue du confort" at bounding box center [254, 61] width 44 height 11
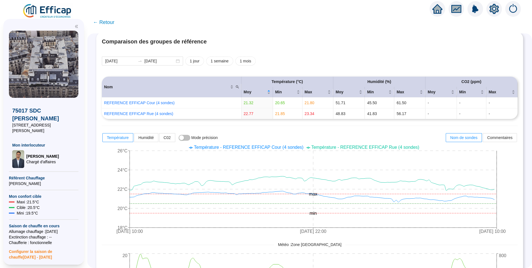
scroll to position [5, 0]
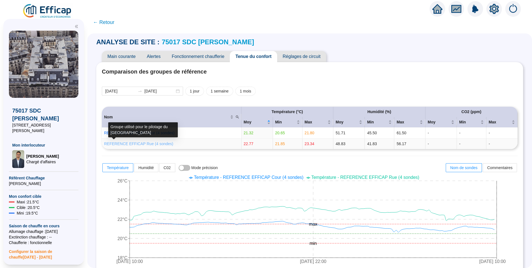
click at [161, 143] on link "REFERENCE EFFICAP Rue (4 sondes)" at bounding box center [138, 143] width 69 height 4
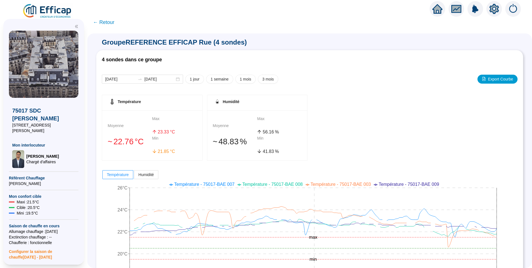
click at [111, 24] on span "← Retour" at bounding box center [103, 22] width 21 height 8
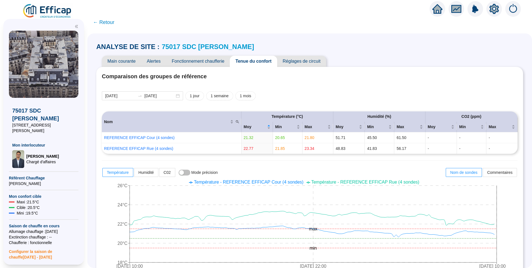
click at [52, 10] on img at bounding box center [47, 11] width 50 height 16
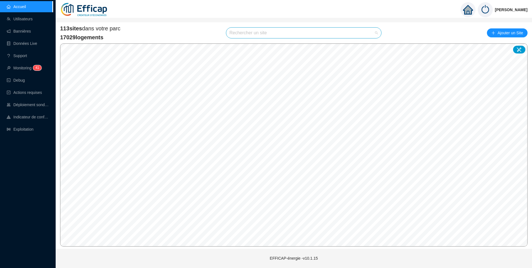
click at [257, 35] on input "search" at bounding box center [302, 33] width 144 height 11
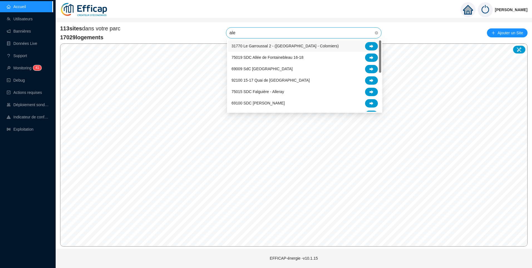
type input "ales"
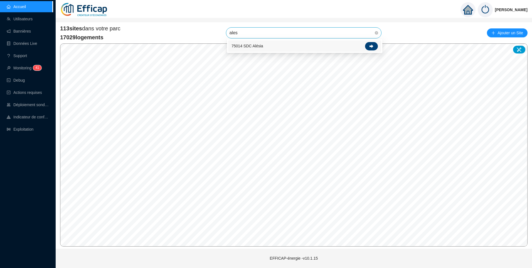
click at [372, 45] on icon at bounding box center [372, 46] width 4 height 4
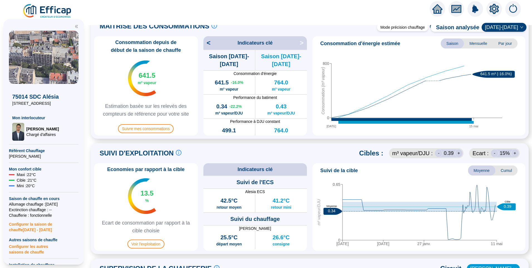
scroll to position [223, 0]
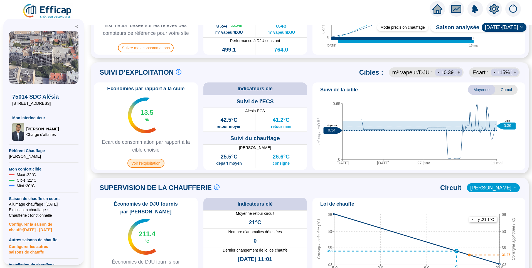
click at [148, 162] on span "Voir l'exploitation" at bounding box center [145, 163] width 37 height 9
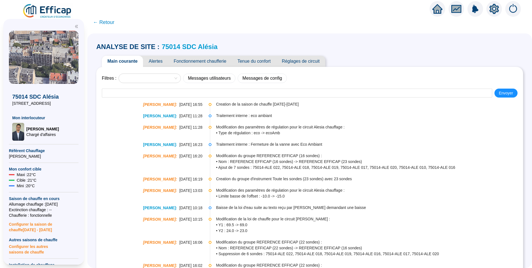
click at [215, 61] on span "Fonctionnement chaufferie" at bounding box center [200, 61] width 64 height 11
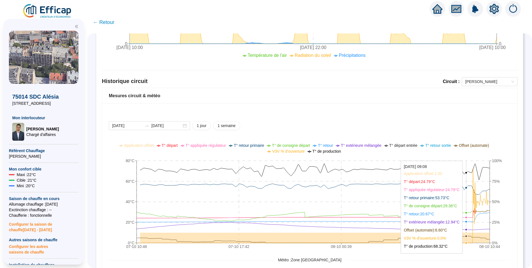
scroll to position [334, 0]
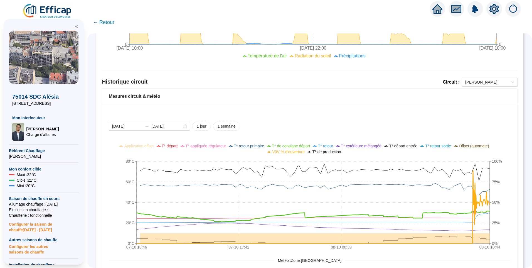
click at [286, 146] on span "T° de consigne départ" at bounding box center [291, 146] width 38 height 4
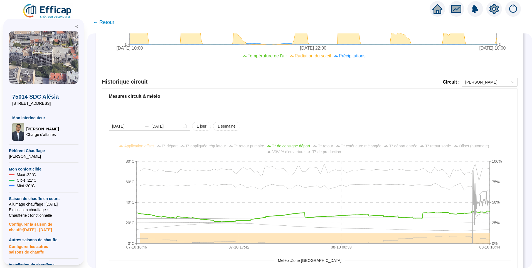
click at [206, 146] on span "T° appliquée régulateur" at bounding box center [206, 146] width 41 height 4
click at [295, 147] on span "T° de consigne départ" at bounding box center [291, 146] width 38 height 4
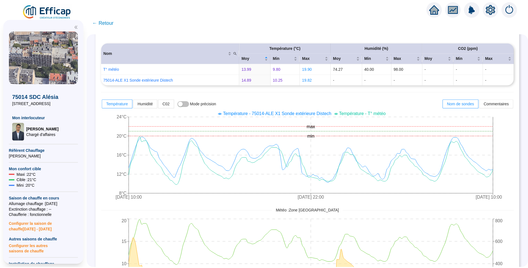
scroll to position [0, 0]
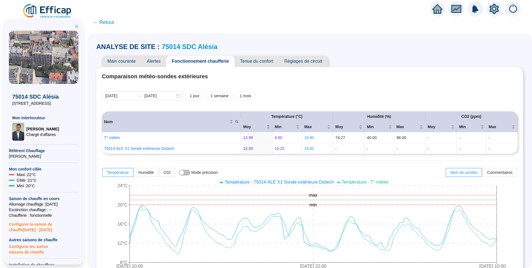
click at [259, 66] on span "Tenue du confort" at bounding box center [257, 61] width 44 height 11
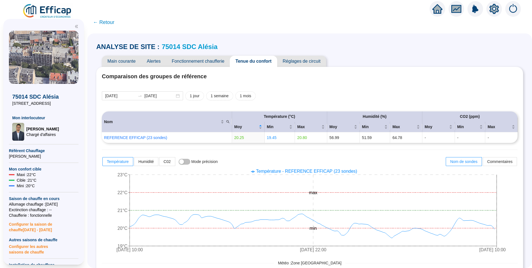
click at [156, 63] on span "Alertes" at bounding box center [153, 61] width 25 height 11
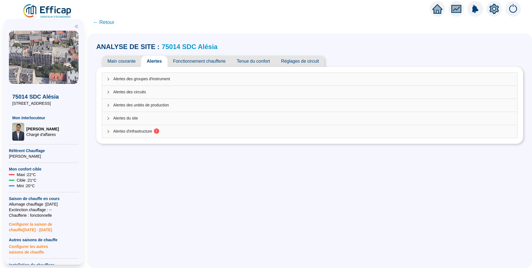
click at [154, 137] on div "Alertes d'infrastructure 1" at bounding box center [309, 131] width 415 height 13
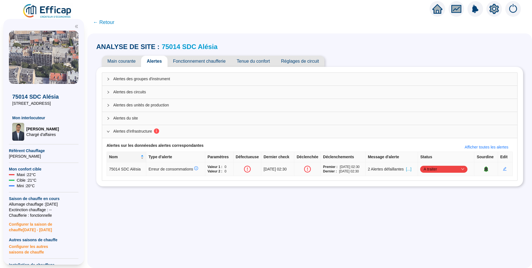
click at [411, 170] on span "[...]" at bounding box center [408, 169] width 5 height 6
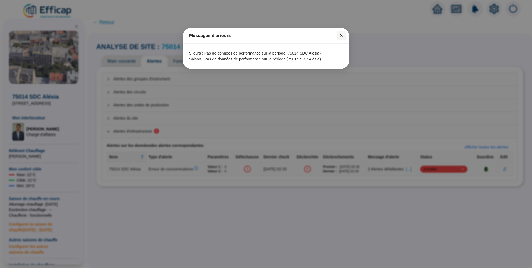
click at [341, 38] on button "Close" at bounding box center [341, 35] width 9 height 9
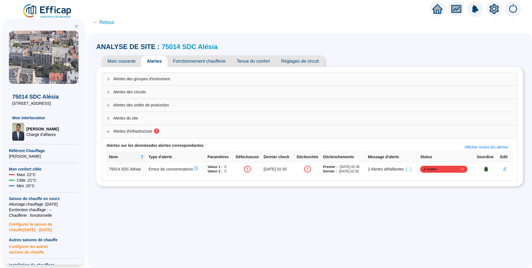
click at [195, 48] on link "75014 SDC Alésia" at bounding box center [190, 47] width 56 height 8
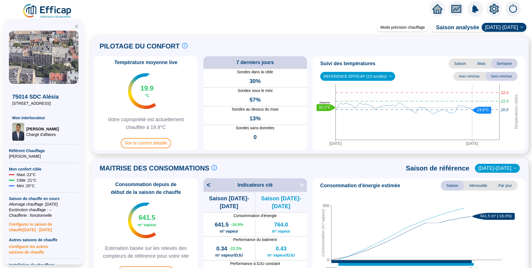
click at [50, 9] on img at bounding box center [47, 11] width 50 height 16
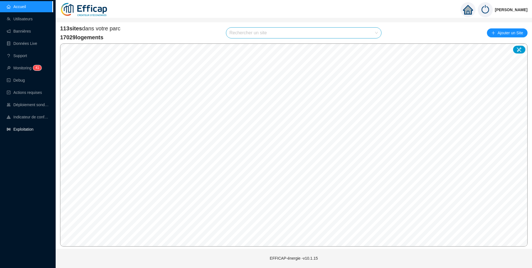
click at [18, 128] on link "Exploitation" at bounding box center [20, 129] width 27 height 4
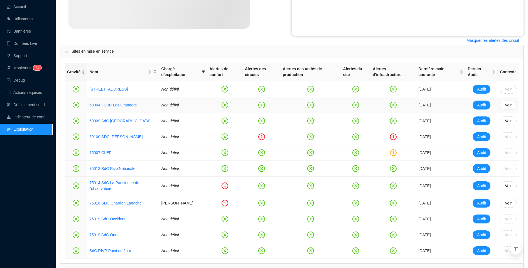
scroll to position [195, 0]
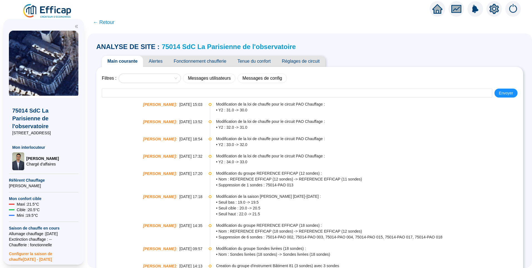
click at [261, 58] on span "Tenue du confort" at bounding box center [254, 61] width 44 height 11
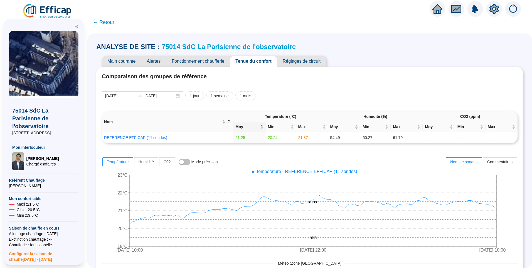
click at [312, 62] on span "Réglages de circuit" at bounding box center [301, 61] width 49 height 11
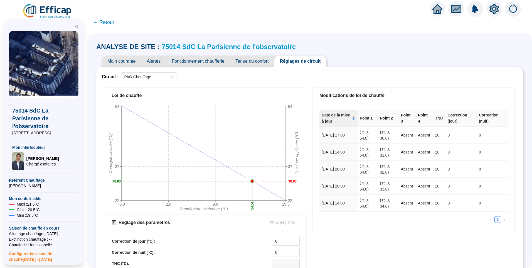
click at [205, 62] on span "Fonctionnement chaufferie" at bounding box center [198, 61] width 64 height 11
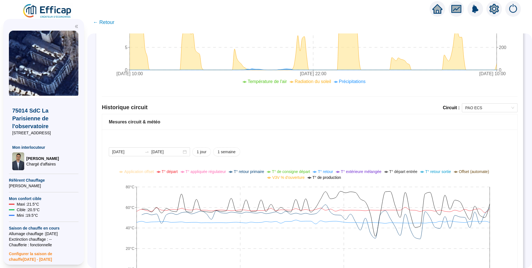
scroll to position [306, 0]
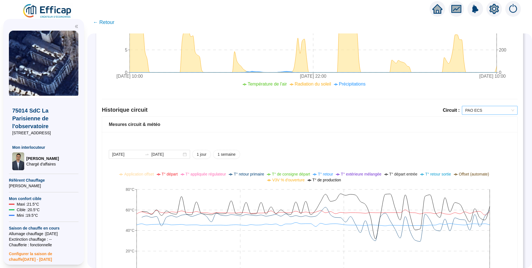
click at [475, 113] on span "PAO ECS" at bounding box center [489, 110] width 49 height 8
click at [477, 130] on div "PAO Chauffage" at bounding box center [485, 130] width 47 height 6
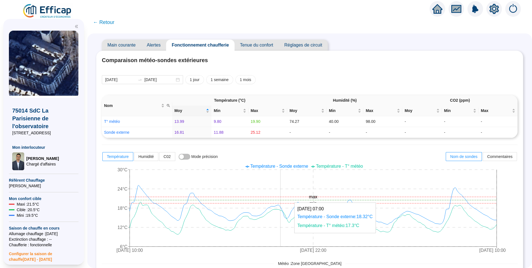
scroll to position [0, 0]
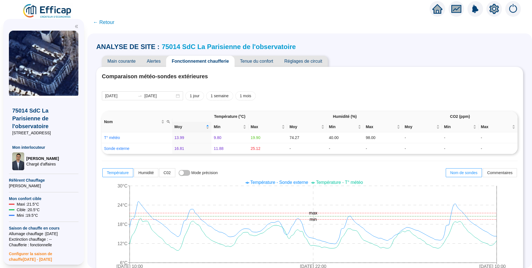
click at [314, 59] on span "Réglages de circuit" at bounding box center [303, 61] width 49 height 11
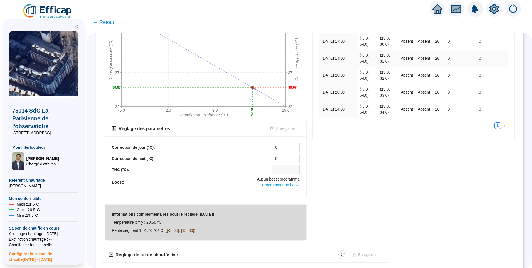
scroll to position [160, 0]
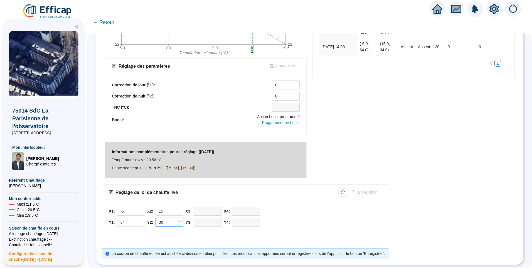
type input "29"
click at [183, 221] on span "Decrease Value" at bounding box center [180, 223] width 6 height 5
click at [364, 189] on span "Enregistrer" at bounding box center [367, 192] width 19 height 6
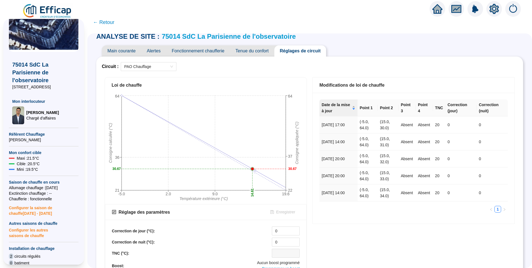
scroll to position [0, 0]
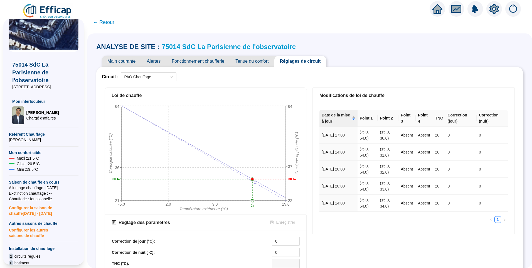
click at [123, 62] on span "Main courante" at bounding box center [121, 61] width 39 height 11
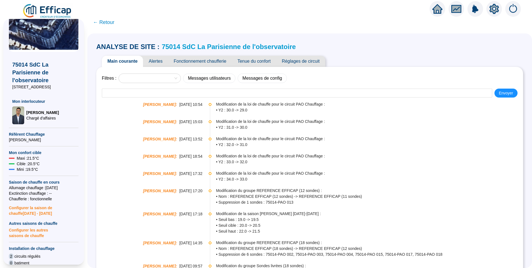
click at [265, 58] on span "Tenue du confort" at bounding box center [254, 61] width 44 height 11
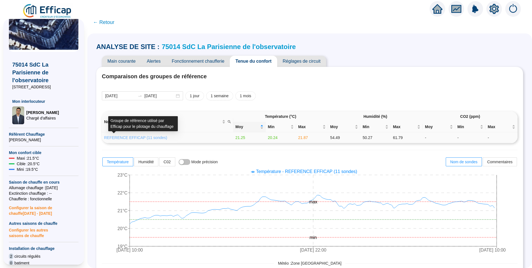
click at [143, 138] on link "REFERENCE EFFICAP (11 sondes)" at bounding box center [135, 137] width 63 height 4
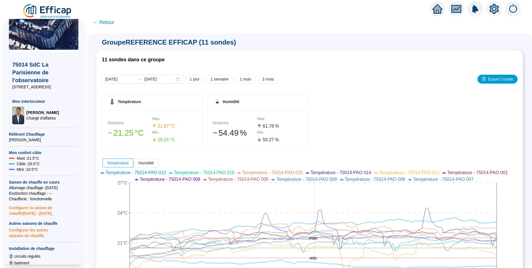
click at [111, 25] on span "← Retour" at bounding box center [103, 22] width 21 height 8
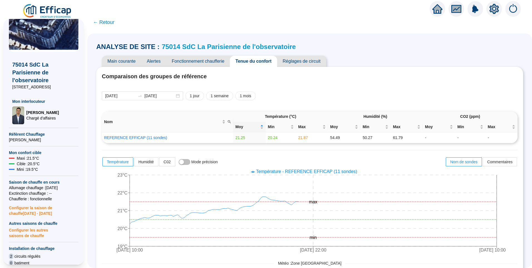
click at [185, 46] on link "75014 SdC La Parisienne de l'observatoire" at bounding box center [229, 47] width 134 height 8
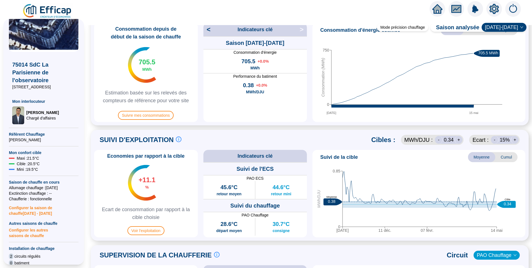
scroll to position [125, 0]
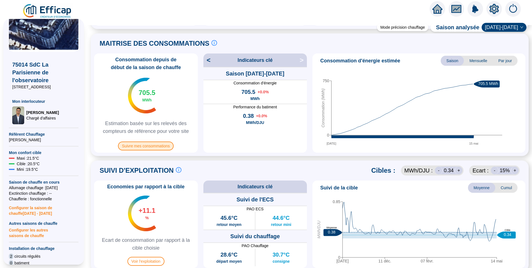
click at [154, 143] on span "Suivre mes consommations" at bounding box center [146, 145] width 56 height 9
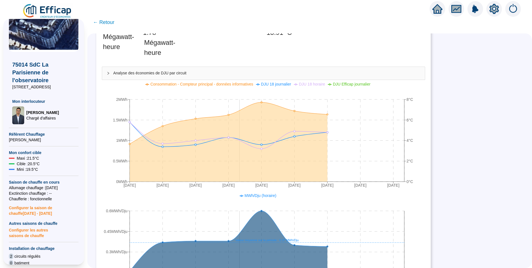
scroll to position [56, 0]
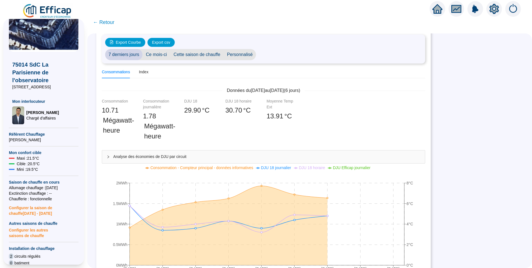
click at [246, 58] on span "Personnalisé" at bounding box center [240, 54] width 33 height 11
click at [383, 98] on div "Données du 30 sept. 2025 au 6 oct. 2025 ( 6 jours) Consommation 10 .71 Mégawatt…" at bounding box center [263, 118] width 323 height 63
click at [106, 24] on span "← Retour" at bounding box center [103, 22] width 21 height 8
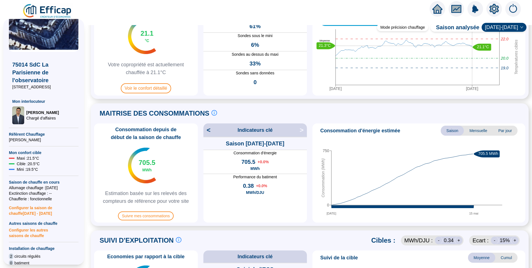
scroll to position [56, 0]
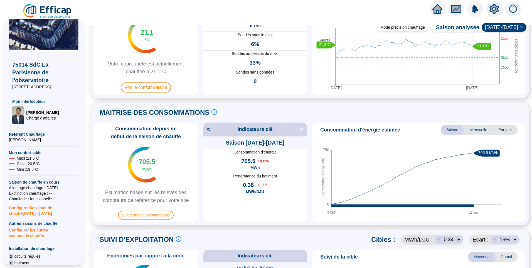
click at [210, 129] on span "<" at bounding box center [206, 129] width 7 height 9
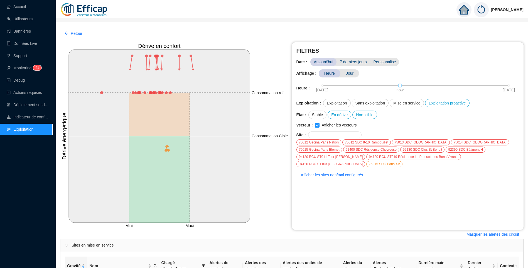
drag, startPoint x: 23, startPoint y: 6, endPoint x: 53, endPoint y: 6, distance: 30.1
click at [23, 6] on link "Accueil" at bounding box center [16, 6] width 19 height 4
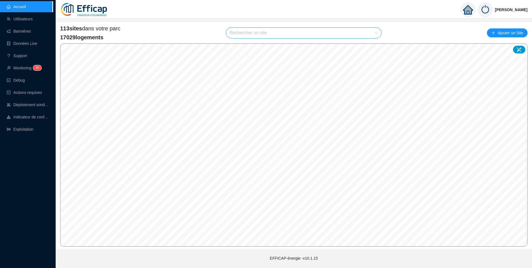
click at [247, 34] on input "search" at bounding box center [302, 33] width 144 height 11
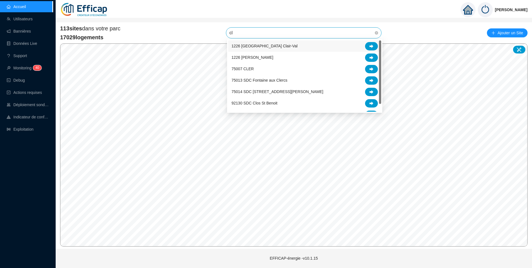
type input "cle"
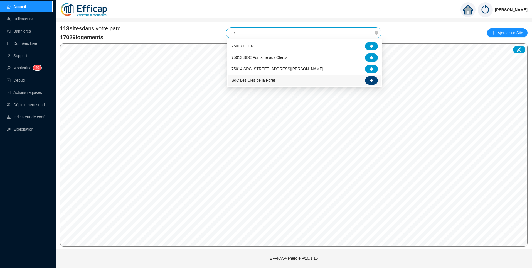
click at [372, 81] on icon at bounding box center [372, 80] width 4 height 4
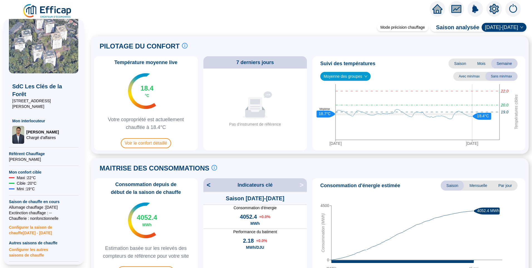
scroll to position [56, 0]
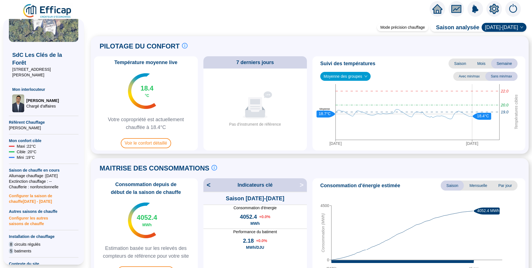
click at [27, 214] on span "Configurer les autres saisons de chauffe" at bounding box center [44, 220] width 70 height 12
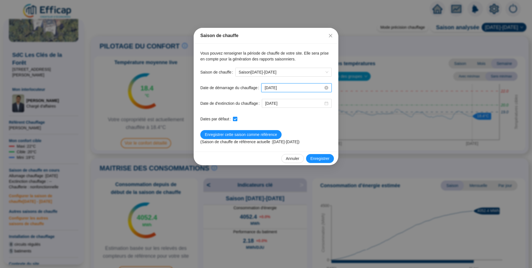
click at [293, 88] on input "2025-10-15" at bounding box center [294, 88] width 59 height 6
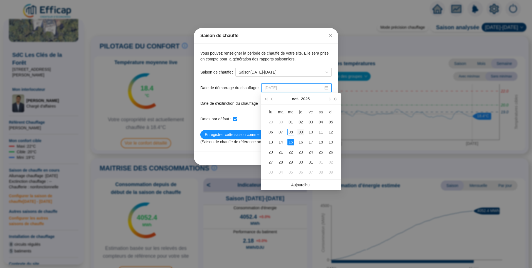
type input "[DATE]"
click at [301, 132] on div "09" at bounding box center [301, 132] width 7 height 7
checkbox input "false"
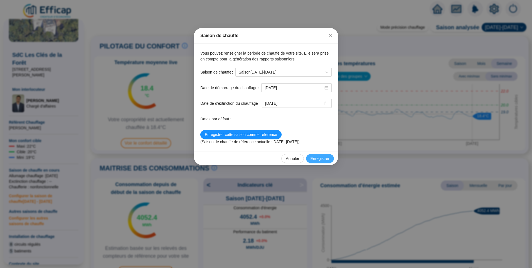
click at [320, 158] on span "Enregistrer" at bounding box center [320, 159] width 19 height 6
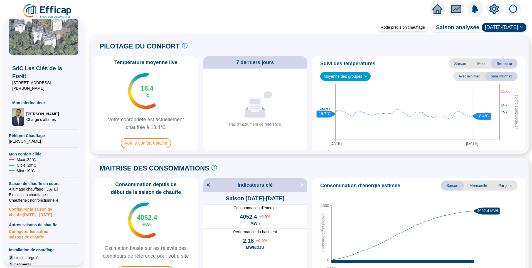
scroll to position [0, 0]
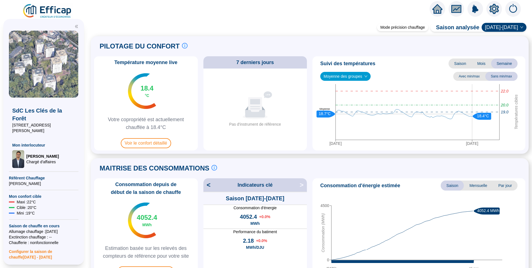
click at [258, 37] on div "PILOTAGE DU CONFORT Le pilotage du confort est fondamental pour le confort de t…" at bounding box center [310, 94] width 438 height 117
click at [149, 140] on span "Voir le confort détaillé" at bounding box center [146, 143] width 50 height 10
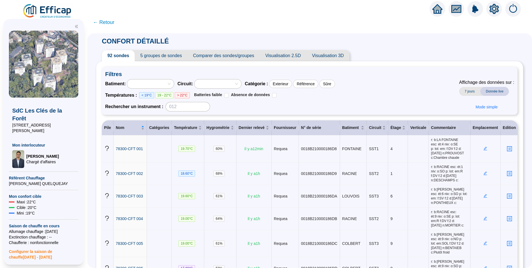
click at [163, 54] on span "5 groupes de sondes" at bounding box center [161, 55] width 53 height 11
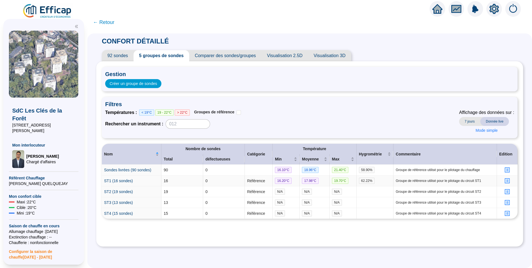
click at [505, 181] on icon "profile" at bounding box center [507, 181] width 4 height 4
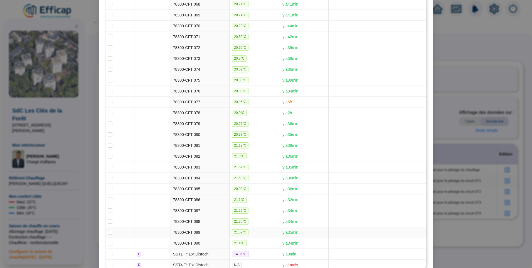
scroll to position [917, 0]
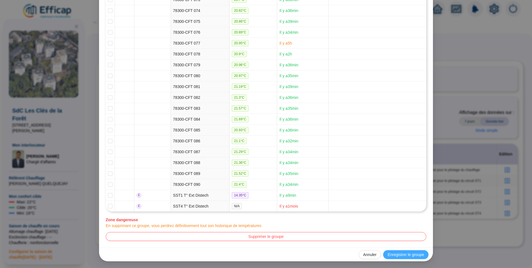
click at [409, 256] on span "Enregistrer le groupe" at bounding box center [406, 255] width 36 height 6
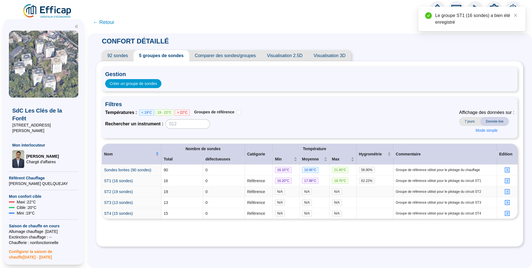
click at [506, 191] on icon "profile" at bounding box center [507, 191] width 2 height 2
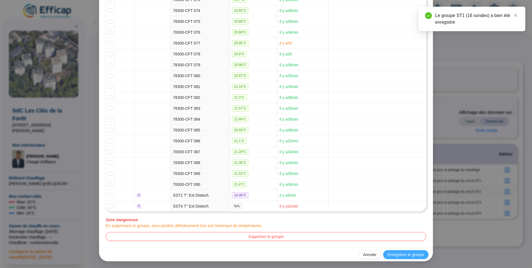
click at [404, 254] on span "Enregistrer le groupe" at bounding box center [406, 255] width 36 height 6
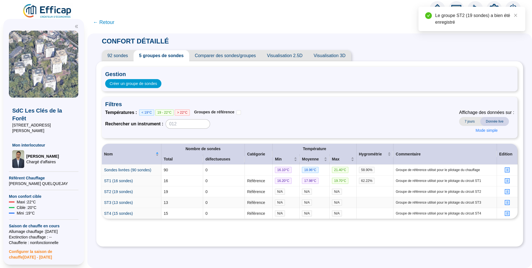
click at [505, 203] on icon "profile" at bounding box center [508, 203] width 6 height 6
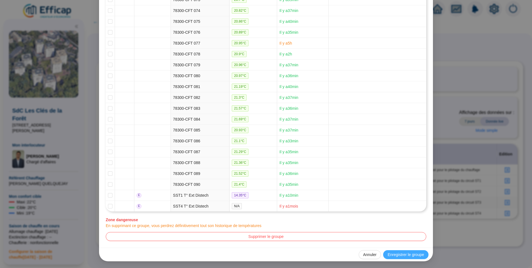
click at [402, 254] on span "Enregistrer le groupe" at bounding box center [406, 255] width 36 height 6
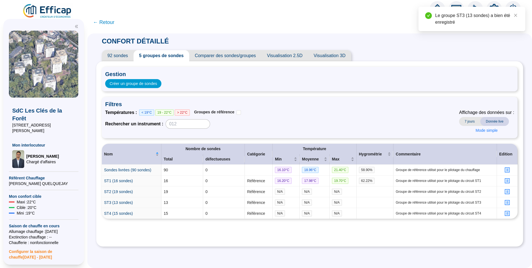
scroll to position [0, 0]
click at [505, 211] on icon "profile" at bounding box center [507, 213] width 5 height 5
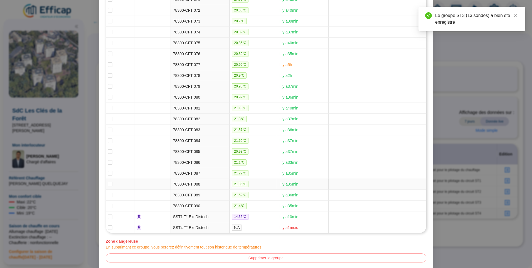
scroll to position [917, 0]
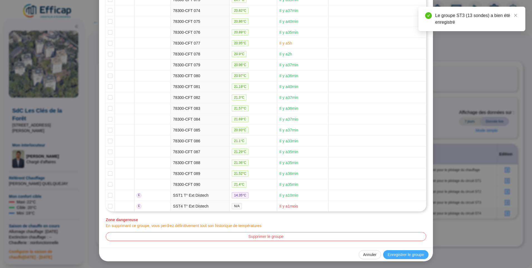
click at [397, 251] on button "Enregistrer le groupe" at bounding box center [405, 254] width 45 height 9
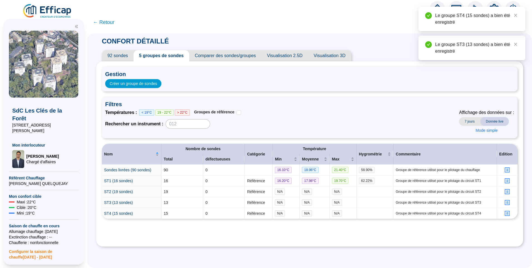
scroll to position [0, 0]
click at [516, 16] on icon "close" at bounding box center [516, 15] width 4 height 4
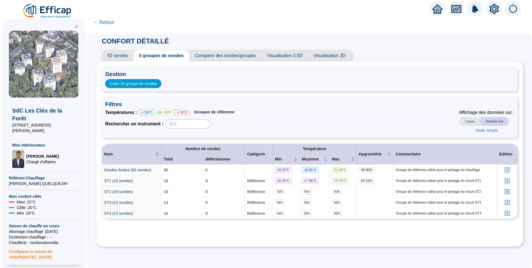
click at [496, 13] on icon "setting" at bounding box center [494, 9] width 9 height 10
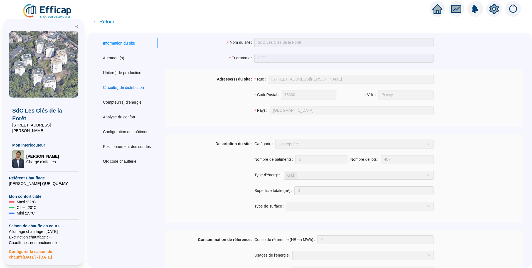
click at [113, 87] on div "Circuit(s) de distribution" at bounding box center [123, 88] width 41 height 6
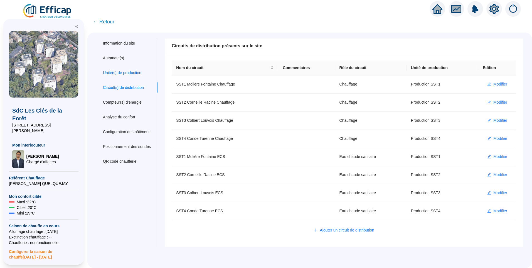
click at [141, 74] on div "Unité(s) de production" at bounding box center [122, 73] width 38 height 6
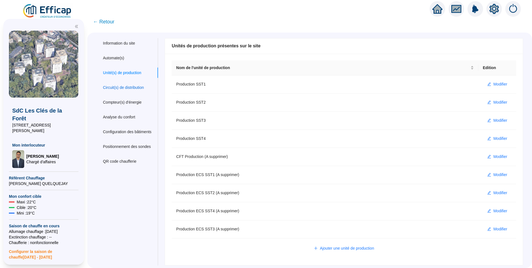
click at [125, 87] on div "Circuit(s) de distribution" at bounding box center [123, 88] width 41 height 6
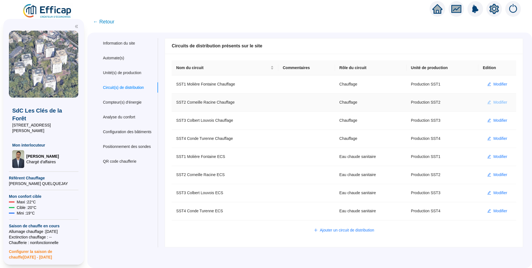
click at [494, 102] on span "Modifier" at bounding box center [501, 102] width 14 height 6
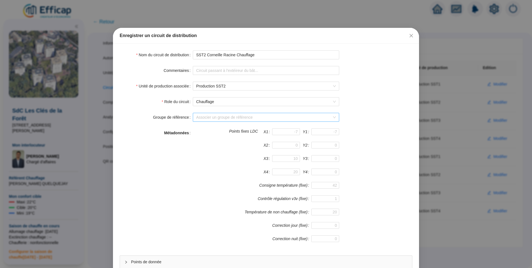
click at [202, 120] on input "Groupe de référence" at bounding box center [263, 117] width 135 height 8
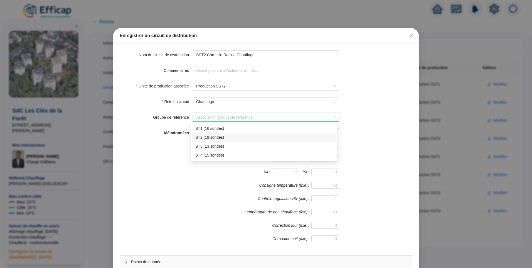
click at [205, 137] on div "ST2 (19 sondes)" at bounding box center [264, 137] width 138 height 6
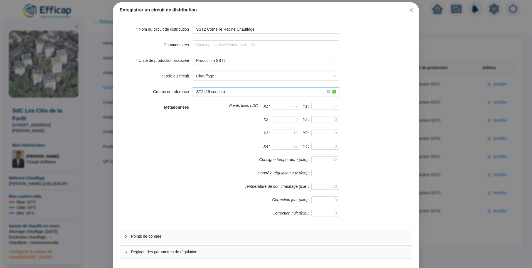
scroll to position [49, 0]
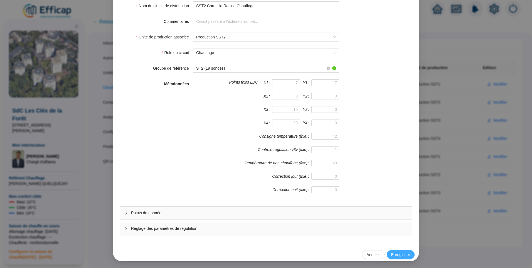
click at [400, 254] on span "Enregistrer" at bounding box center [400, 255] width 19 height 6
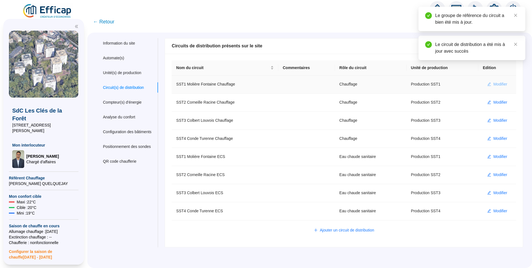
click at [494, 84] on span "Modifier" at bounding box center [501, 84] width 14 height 6
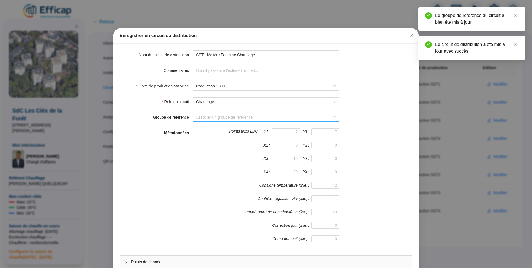
click at [228, 120] on input "Groupe de référence" at bounding box center [263, 117] width 135 height 8
click at [213, 127] on div "ST1 (16 sondes)" at bounding box center [264, 129] width 138 height 6
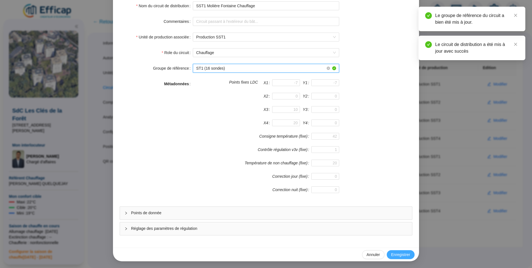
click at [394, 253] on span "Enregistrer" at bounding box center [400, 255] width 19 height 6
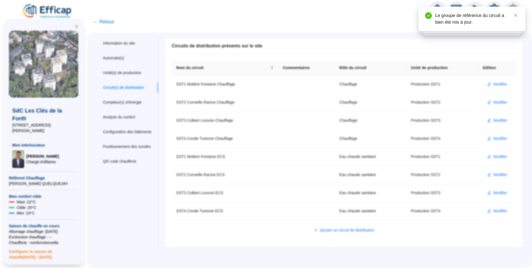
scroll to position [0, 0]
click at [500, 118] on span "Modifier" at bounding box center [501, 120] width 14 height 6
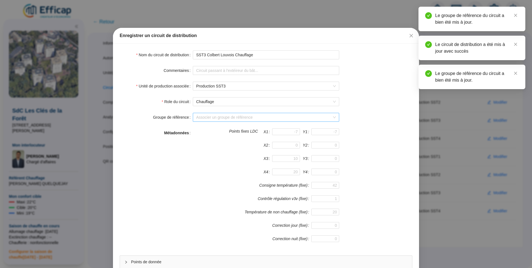
click at [204, 120] on input "Groupe de référence" at bounding box center [263, 117] width 135 height 8
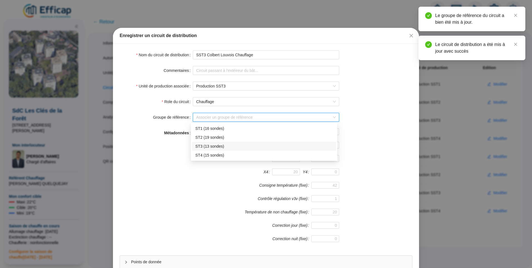
click at [195, 146] on div "ST3 (13 sondes)" at bounding box center [264, 146] width 144 height 9
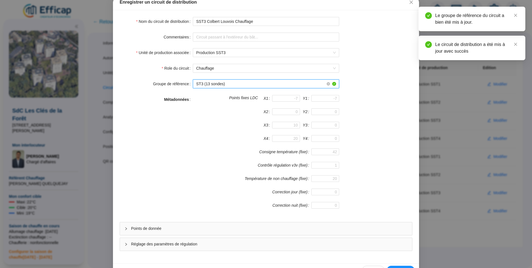
scroll to position [49, 0]
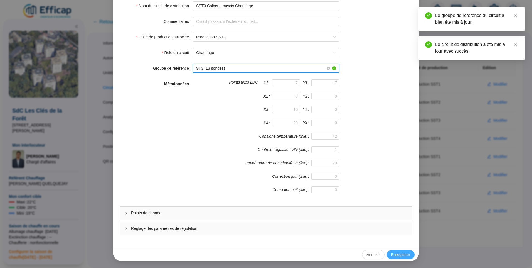
click at [402, 256] on span "Enregistrer" at bounding box center [400, 255] width 19 height 6
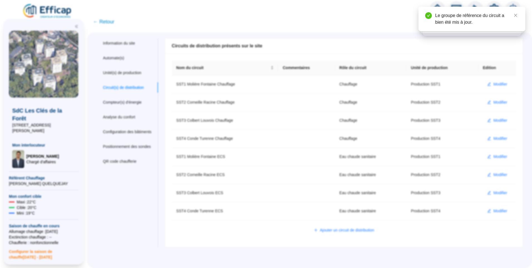
scroll to position [0, 0]
click at [494, 139] on span "Modifier" at bounding box center [501, 139] width 14 height 6
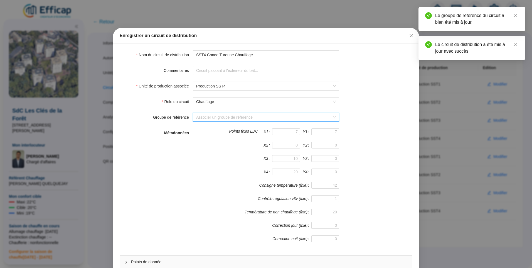
click at [220, 119] on input "Groupe de référence" at bounding box center [263, 117] width 135 height 8
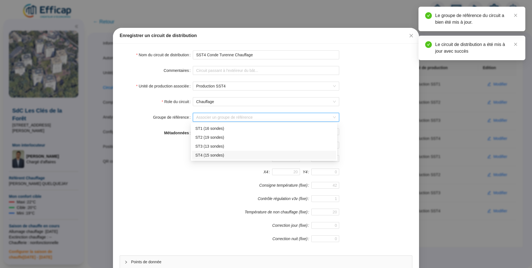
click at [203, 154] on div "ST4 (15 sondes)" at bounding box center [264, 155] width 138 height 6
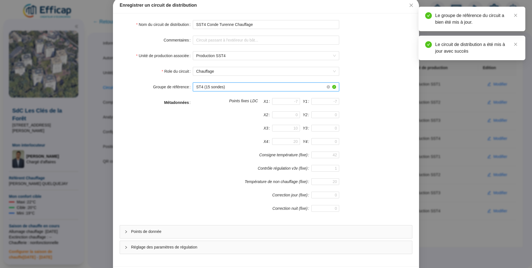
scroll to position [49, 0]
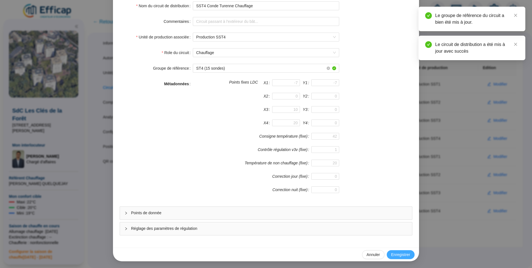
click at [394, 253] on span "Enregistrer" at bounding box center [400, 255] width 19 height 6
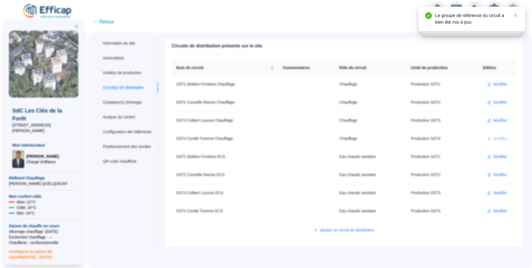
scroll to position [0, 0]
click at [494, 118] on span "Modifier" at bounding box center [501, 120] width 14 height 6
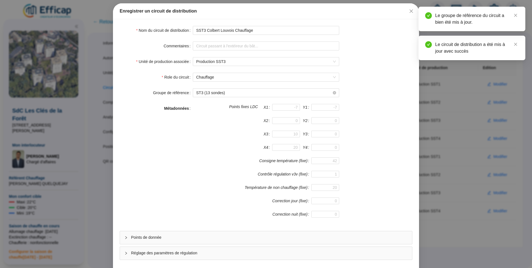
scroll to position [49, 0]
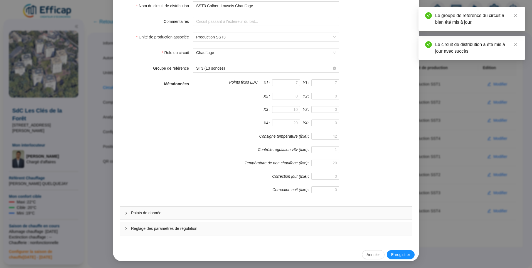
click at [165, 214] on span "Points de donnée" at bounding box center [269, 213] width 277 height 6
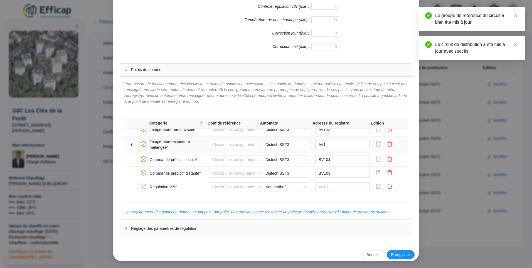
scroll to position [111, 0]
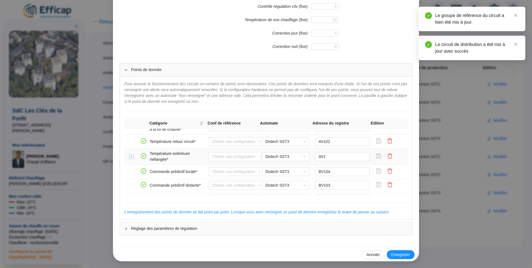
click at [129, 157] on button "Développer la ligne" at bounding box center [131, 156] width 4 height 4
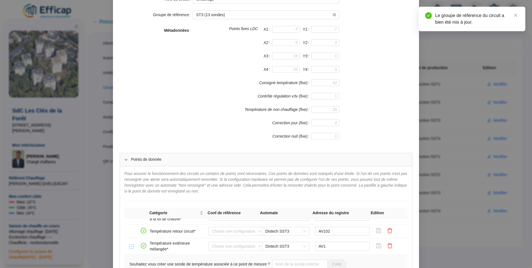
scroll to position [0, 0]
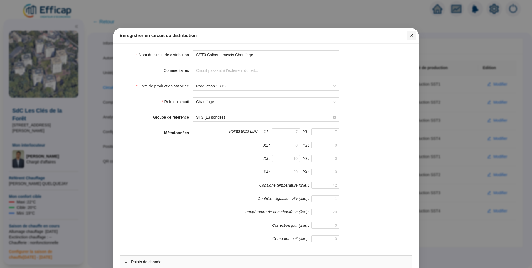
click at [409, 35] on icon "close" at bounding box center [411, 35] width 4 height 4
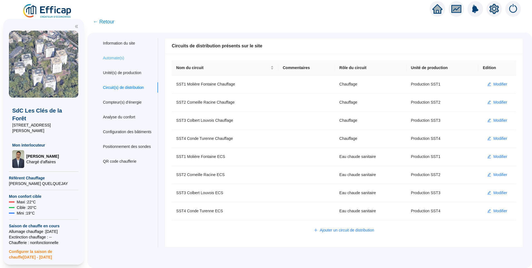
click at [113, 62] on div "Automate(s)" at bounding box center [127, 58] width 62 height 10
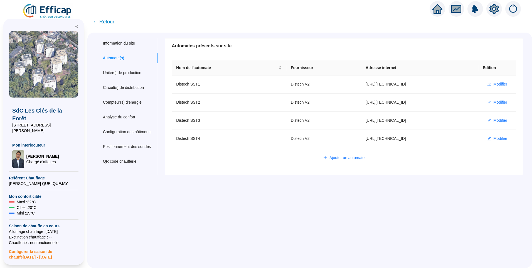
click at [114, 24] on span "← Retour" at bounding box center [103, 22] width 21 height 8
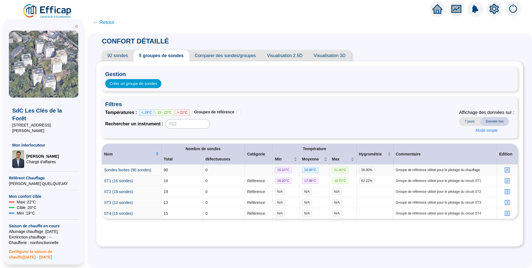
click at [505, 170] on icon "profile" at bounding box center [507, 170] width 4 height 4
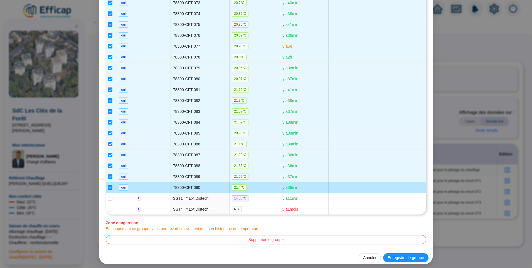
scroll to position [917, 0]
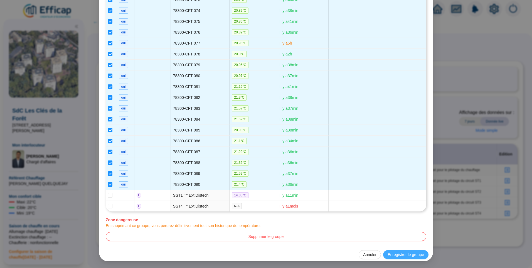
click at [397, 252] on span "Enregistrer le groupe" at bounding box center [406, 255] width 36 height 6
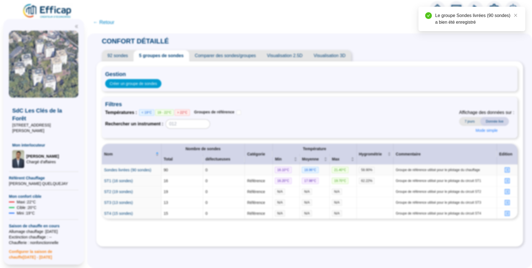
scroll to position [0, 0]
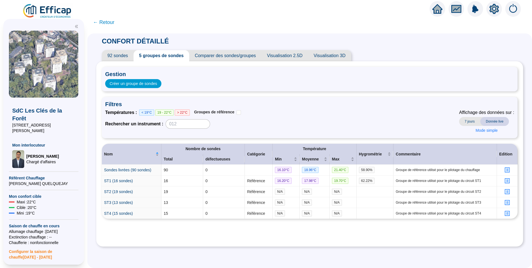
click at [121, 57] on span "92 sondes" at bounding box center [118, 55] width 32 height 11
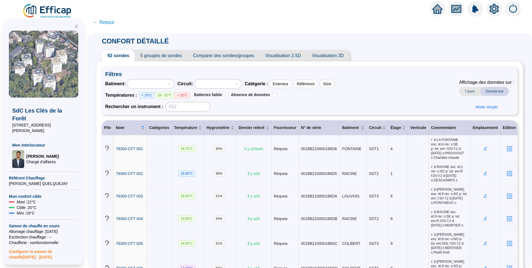
click at [105, 24] on span "← Retour" at bounding box center [103, 22] width 21 height 8
click at [105, 22] on span "← Retour" at bounding box center [103, 22] width 21 height 8
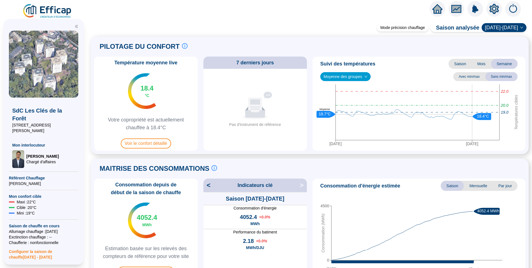
click at [260, 128] on div "Aucune donnée Pas d'instrument de référence" at bounding box center [255, 110] width 99 height 82
click at [138, 143] on span "Voir le confort détaillé" at bounding box center [146, 143] width 50 height 10
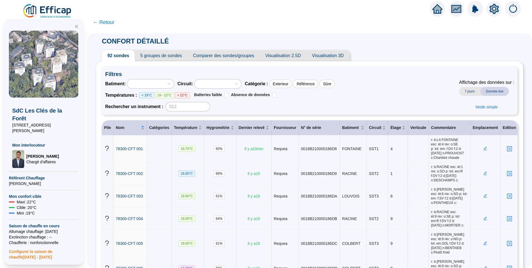
click at [162, 54] on span "5 groupes de sondes" at bounding box center [161, 55] width 53 height 11
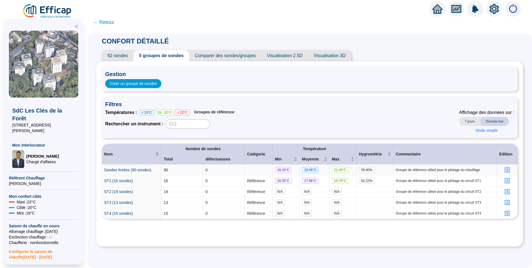
click at [506, 171] on icon "profile" at bounding box center [507, 170] width 2 height 2
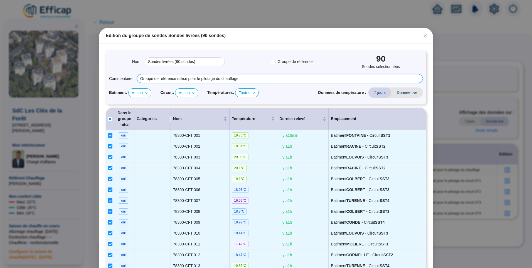
drag, startPoint x: 247, startPoint y: 77, endPoint x: 152, endPoint y: 76, distance: 94.9
click at [152, 76] on input "Groupe de référence utilisé pour le pilotage du chauffage" at bounding box center [280, 78] width 286 height 9
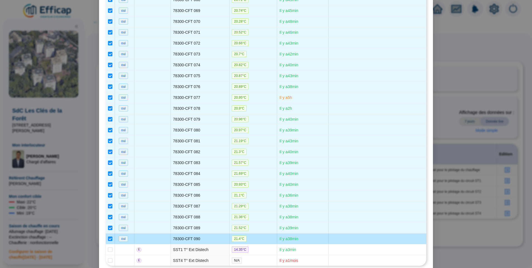
scroll to position [917, 0]
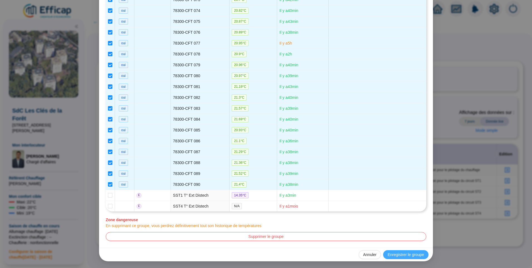
type input "Groupe rassemblant toute les sondes livrées"
click at [397, 252] on span "Enregistrer le groupe" at bounding box center [406, 255] width 36 height 6
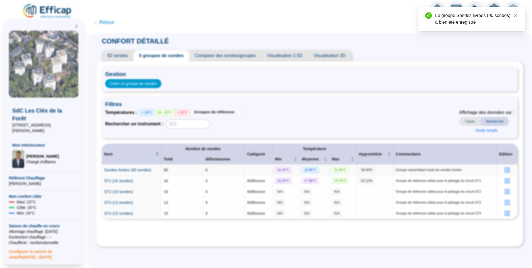
scroll to position [0, 0]
click at [102, 20] on span "← Retour" at bounding box center [103, 22] width 21 height 8
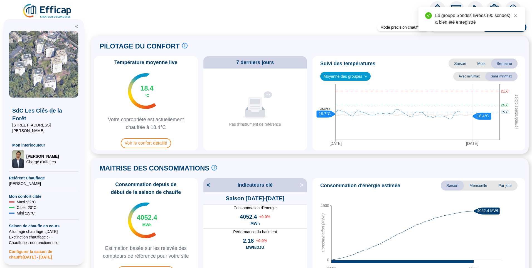
click at [364, 76] on span "Moyenne des groupes" at bounding box center [346, 76] width 44 height 8
click at [357, 94] on div "ST1 (16 sondes)" at bounding box center [345, 97] width 41 height 6
click at [353, 74] on span "ST1 (16 sondes)" at bounding box center [341, 76] width 34 height 8
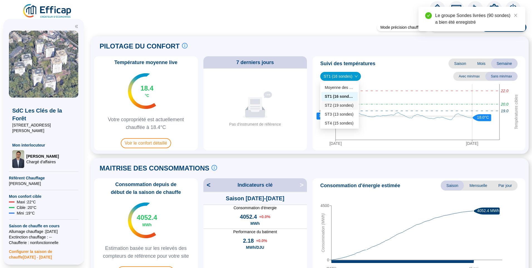
click at [336, 107] on div "ST2 (19 sondes)" at bounding box center [340, 105] width 30 height 6
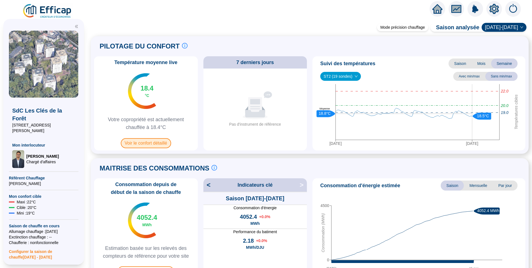
click at [154, 143] on span "Voir le confort détaillé" at bounding box center [146, 143] width 50 height 10
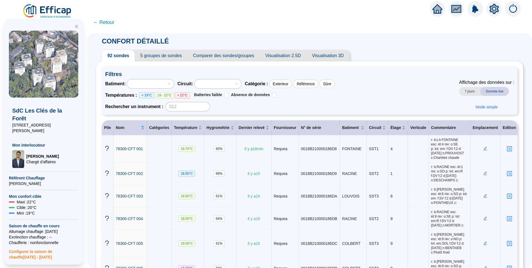
click at [172, 60] on span "5 groupes de sondes" at bounding box center [161, 55] width 53 height 11
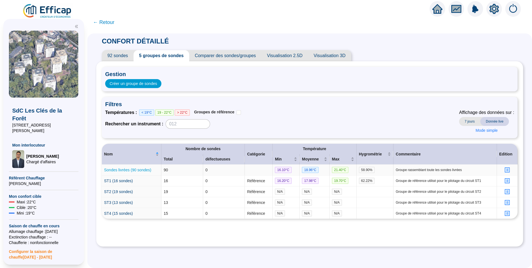
click at [128, 170] on link "Sondes livrées (90 sondes)" at bounding box center [127, 170] width 47 height 4
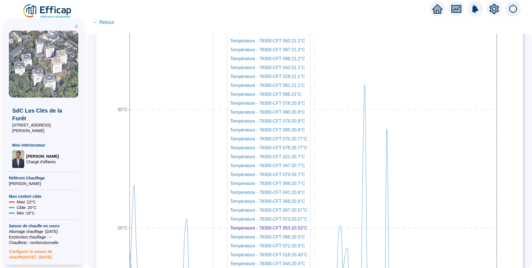
scroll to position [223, 0]
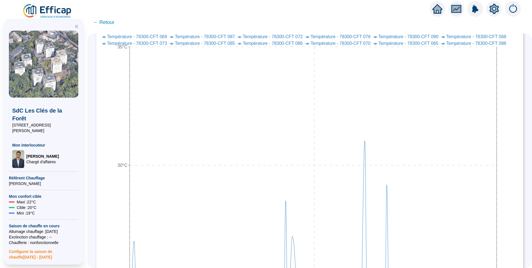
click at [104, 25] on span "← Retour" at bounding box center [103, 22] width 21 height 8
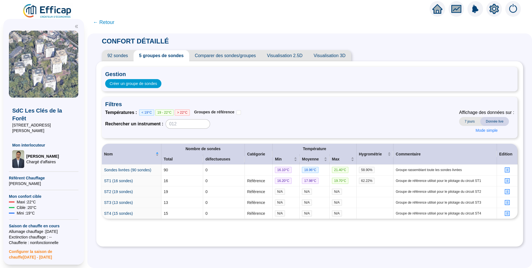
click at [104, 24] on span "← Retour" at bounding box center [103, 22] width 21 height 8
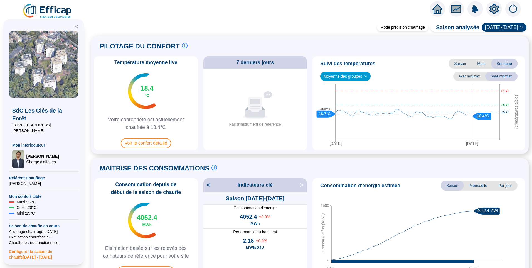
click at [44, 11] on img at bounding box center [47, 11] width 50 height 16
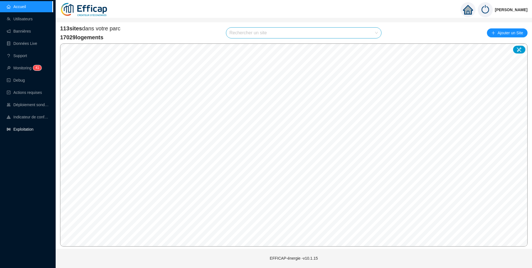
click at [16, 131] on link "Exploitation" at bounding box center [20, 129] width 27 height 4
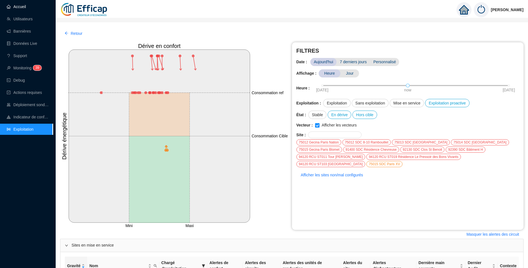
click at [24, 9] on link "Accueil" at bounding box center [16, 6] width 19 height 4
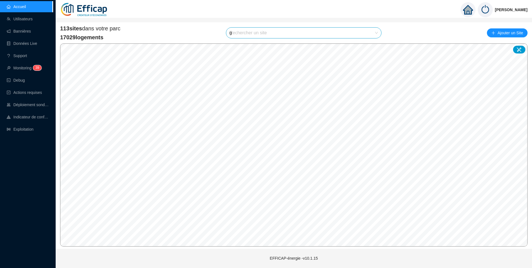
type input "gi"
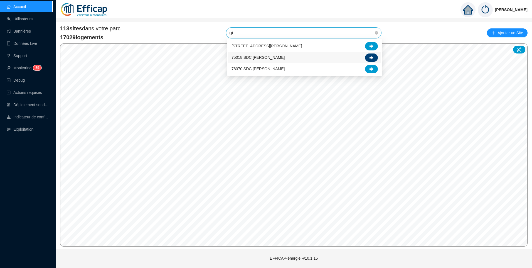
click at [372, 58] on icon at bounding box center [372, 58] width 4 height 4
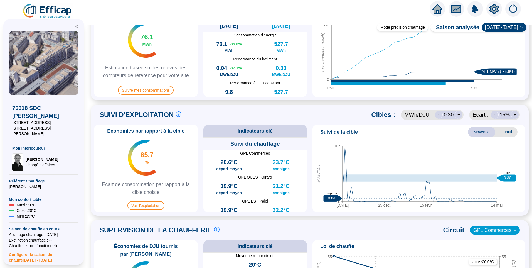
scroll to position [278, 0]
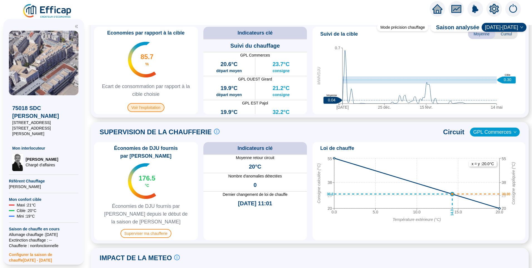
click at [143, 107] on span "Voir l'exploitation" at bounding box center [145, 107] width 37 height 9
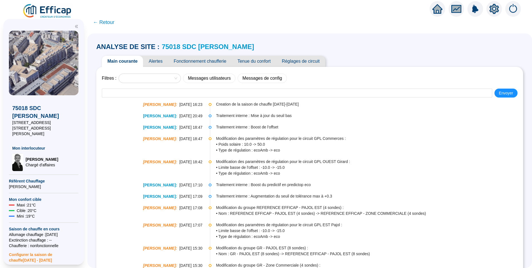
click at [213, 63] on span "Fonctionnement chaufferie" at bounding box center [200, 61] width 64 height 11
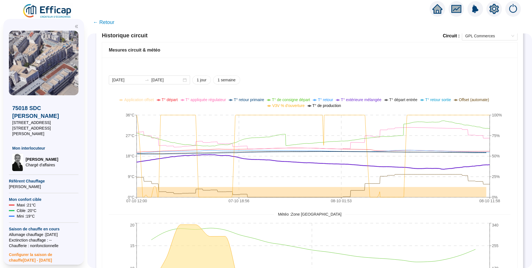
scroll to position [243, 0]
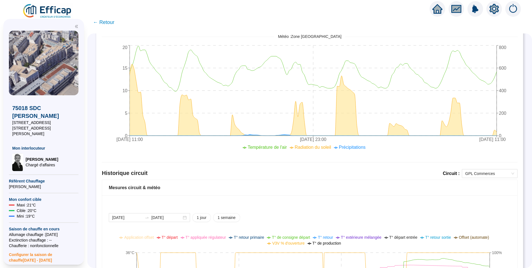
click at [473, 179] on div "Historique circuit Circuit : GPL Commerces" at bounding box center [310, 174] width 416 height 11
click at [473, 177] on span "GPL Commerces" at bounding box center [489, 173] width 49 height 8
click at [478, 197] on div "GPL OUEST Girard" at bounding box center [485, 193] width 53 height 9
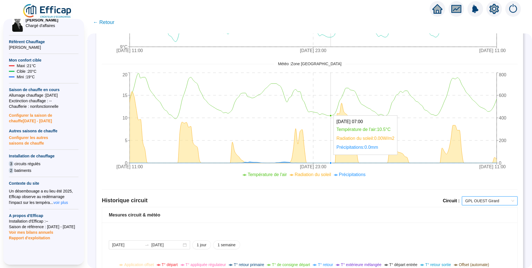
scroll to position [215, 0]
click at [489, 203] on span "GPL OUEST Girard" at bounding box center [489, 201] width 49 height 8
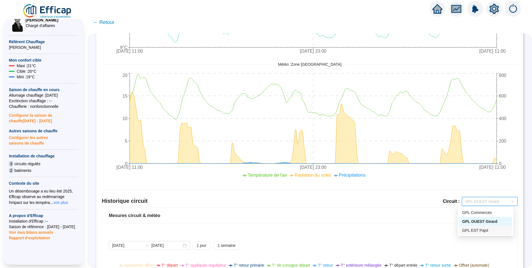
click at [482, 230] on div "GPL EST Pajol" at bounding box center [485, 230] width 47 height 6
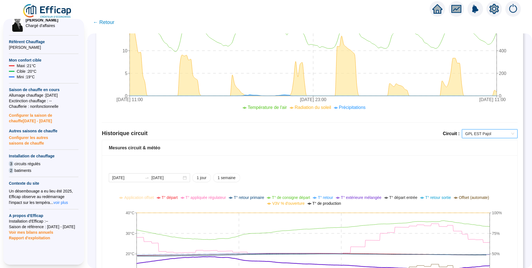
scroll to position [243, 0]
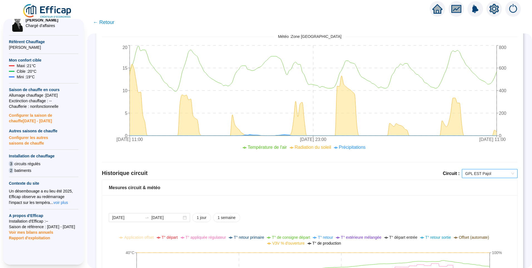
click at [497, 10] on icon "setting" at bounding box center [494, 8] width 9 height 9
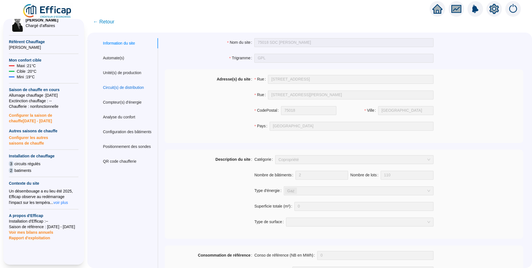
click at [124, 89] on div "Circuit(s) de distribution" at bounding box center [123, 88] width 41 height 6
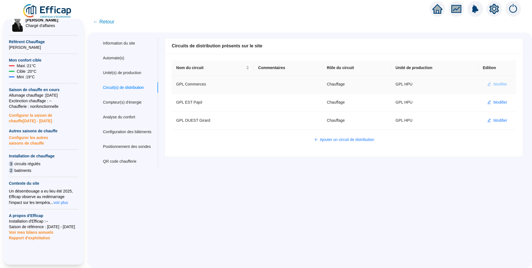
click at [494, 83] on span "Modifier" at bounding box center [501, 84] width 14 height 6
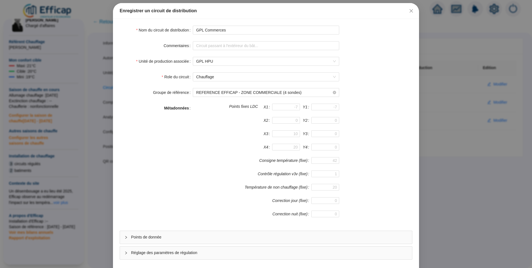
scroll to position [49, 0]
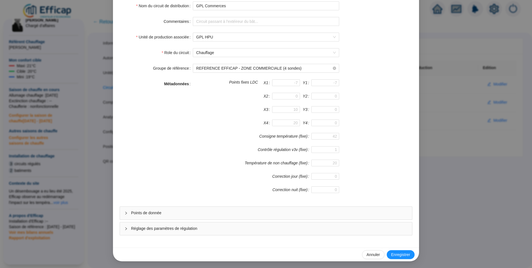
click at [163, 228] on span "Réglage des paramètres de régulation" at bounding box center [269, 228] width 277 height 6
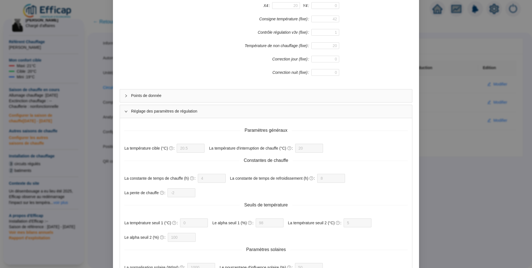
scroll to position [292, 0]
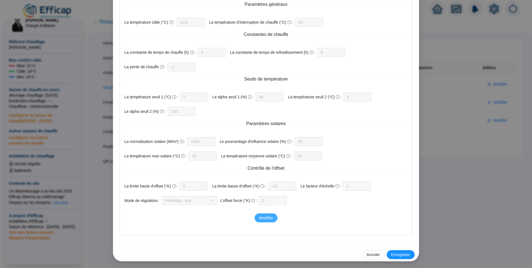
click at [263, 217] on span "Modifier" at bounding box center [266, 218] width 14 height 6
click at [183, 199] on span "Prédictop - éco" at bounding box center [189, 200] width 49 height 8
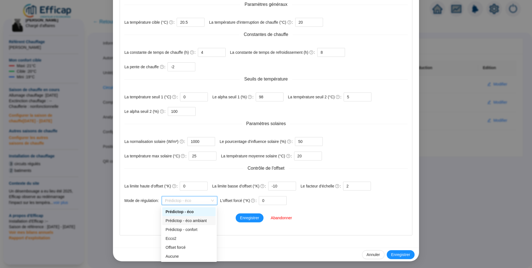
click at [188, 223] on div "Prédictop - éco ambiant" at bounding box center [189, 221] width 47 height 6
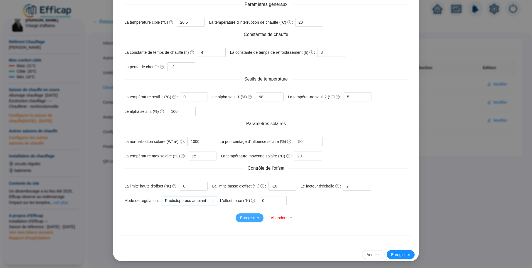
click at [244, 220] on span "Enregistrer" at bounding box center [249, 218] width 19 height 6
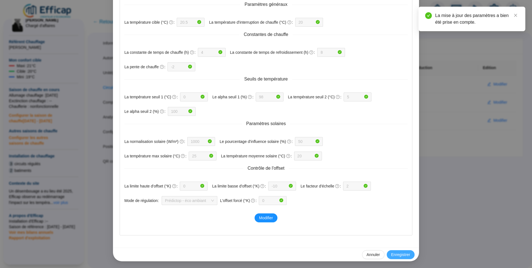
click at [401, 253] on span "Enregistrer" at bounding box center [400, 255] width 19 height 6
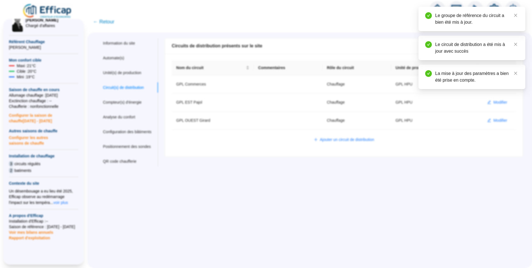
scroll to position [264, 0]
click at [497, 102] on span "Modifier" at bounding box center [501, 102] width 14 height 6
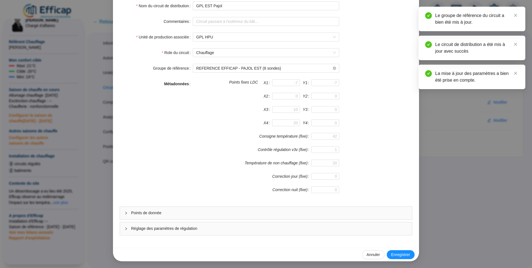
click at [153, 225] on div "Réglage des paramètres de régulation" at bounding box center [266, 228] width 292 height 13
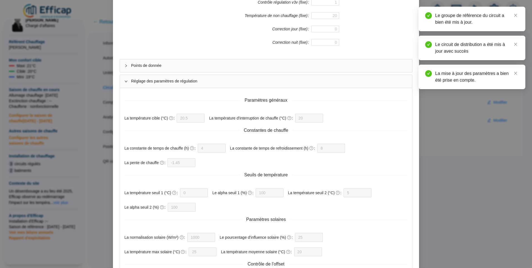
scroll to position [292, 0]
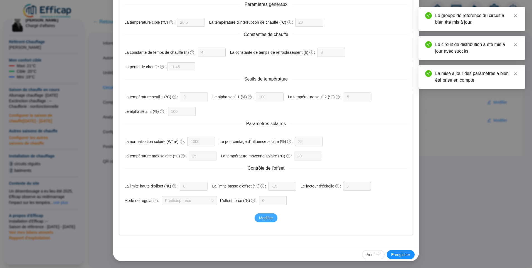
click at [260, 215] on span "Modifier" at bounding box center [266, 218] width 14 height 6
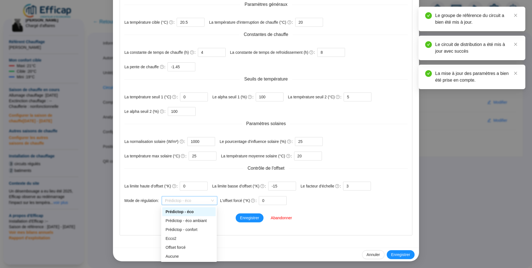
click at [189, 200] on span "Prédictop - éco" at bounding box center [189, 200] width 49 height 8
click at [186, 221] on div "Prédictop - éco ambiant" at bounding box center [189, 221] width 47 height 6
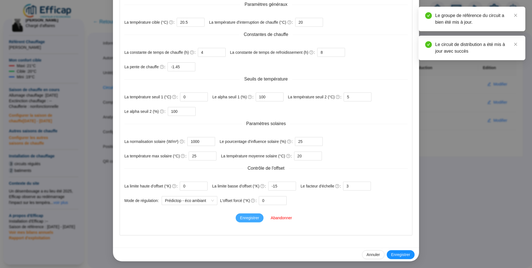
click at [245, 217] on span "Enregistrer" at bounding box center [249, 218] width 19 height 6
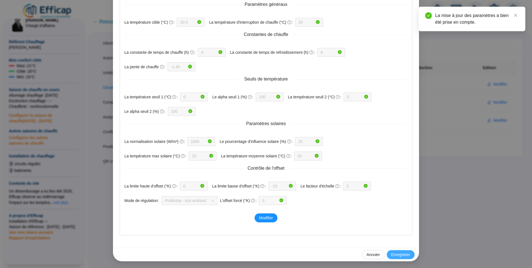
click at [395, 255] on span "Enregistrer" at bounding box center [400, 255] width 19 height 6
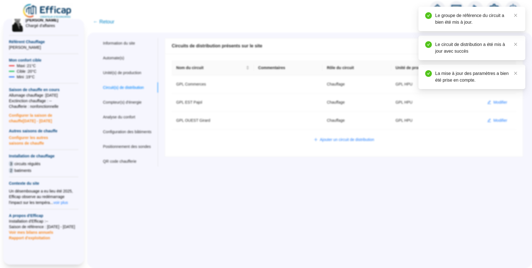
scroll to position [0, 0]
click at [497, 118] on span "Modifier" at bounding box center [501, 120] width 14 height 6
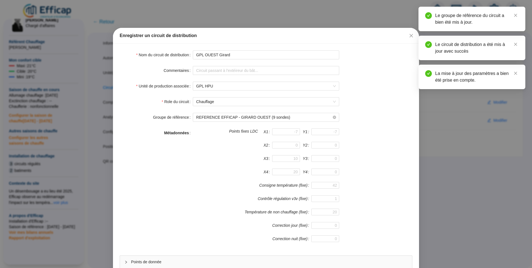
scroll to position [49, 0]
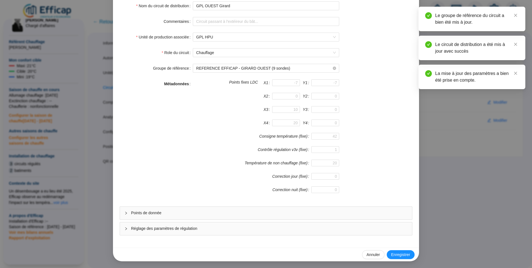
click at [161, 210] on div "Points de donnée" at bounding box center [266, 213] width 292 height 13
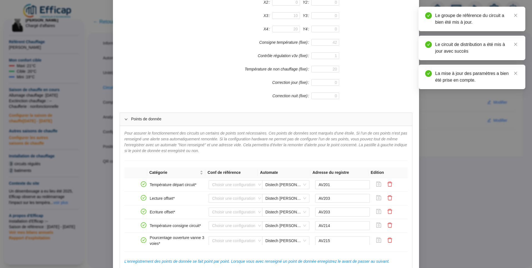
scroll to position [192, 0]
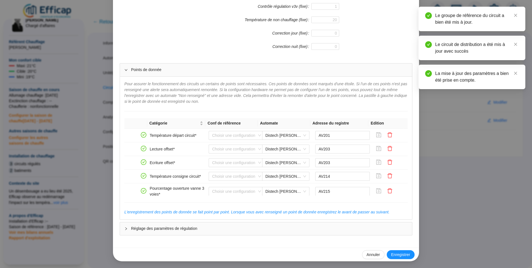
click at [196, 229] on span "Réglage des paramètres de régulation" at bounding box center [269, 228] width 277 height 6
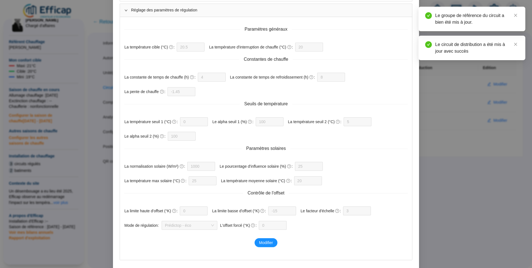
scroll to position [435, 0]
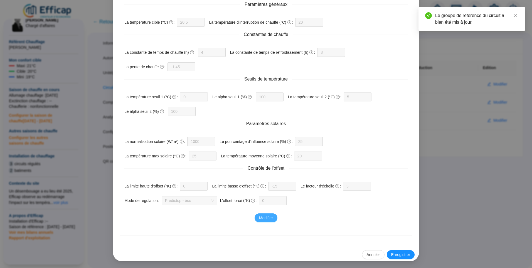
click at [259, 217] on span "Modifier" at bounding box center [266, 218] width 14 height 6
click at [188, 202] on span "Prédictop - éco" at bounding box center [189, 200] width 49 height 8
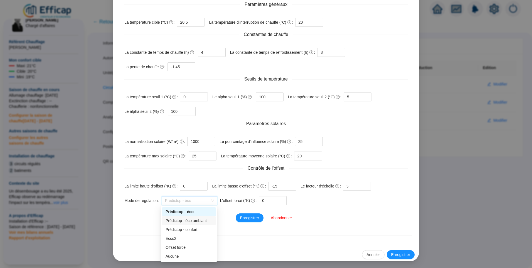
click at [180, 220] on div "Prédictop - éco ambiant" at bounding box center [189, 221] width 47 height 6
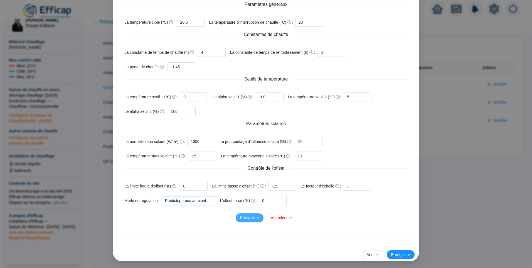
click at [248, 219] on span "Enregistrer" at bounding box center [249, 218] width 19 height 6
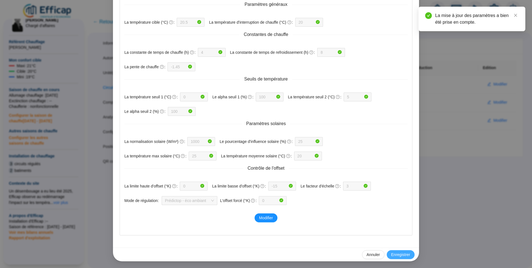
click at [393, 256] on span "Enregistrer" at bounding box center [400, 255] width 19 height 6
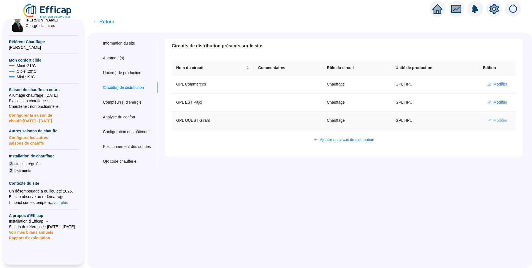
click at [487, 122] on span "button" at bounding box center [489, 120] width 4 height 6
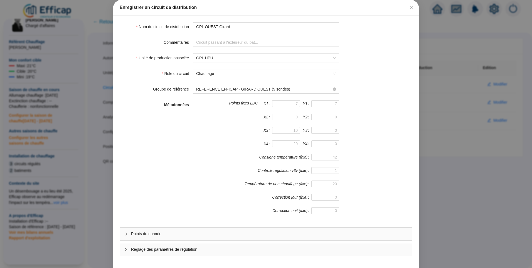
scroll to position [49, 0]
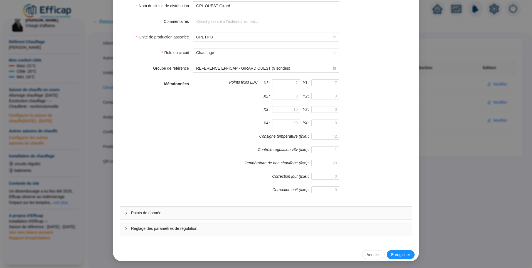
click at [172, 227] on span "Réglage des paramètres de régulation" at bounding box center [269, 228] width 277 height 6
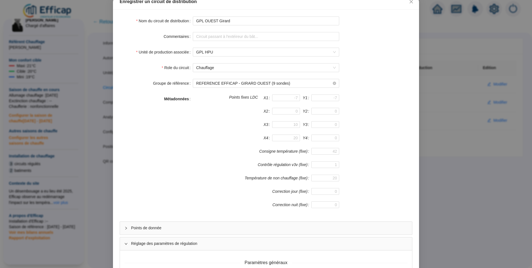
scroll to position [0, 0]
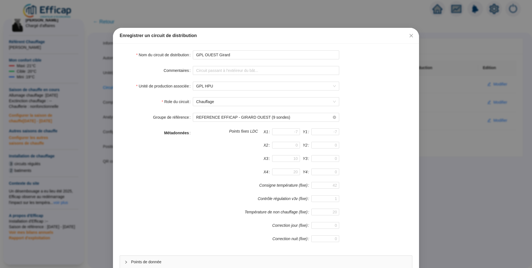
click at [411, 37] on icon "close" at bounding box center [411, 35] width 3 height 3
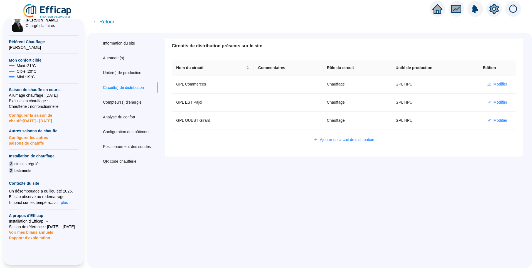
click at [298, 26] on span "← Retour" at bounding box center [309, 22] width 445 height 13
click at [238, 257] on div "Information du site Automate(s) Unité(s) de production Circuit(s) de distributi…" at bounding box center [309, 150] width 445 height 235
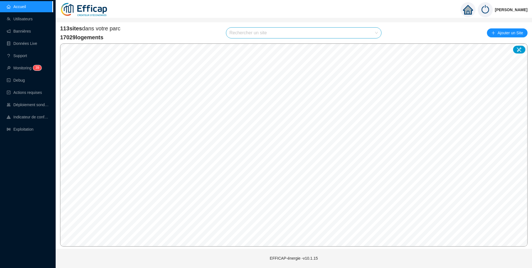
click at [267, 33] on input "search" at bounding box center [302, 33] width 144 height 11
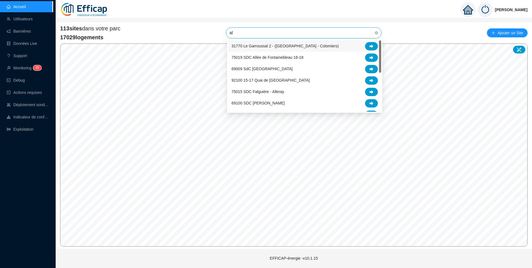
type input "alb"
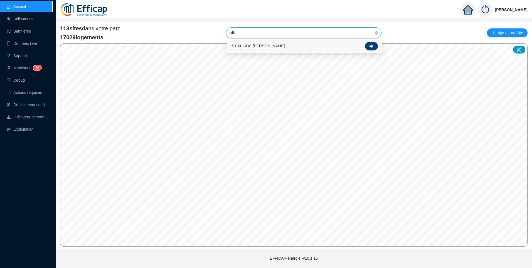
click at [373, 47] on icon at bounding box center [372, 46] width 4 height 4
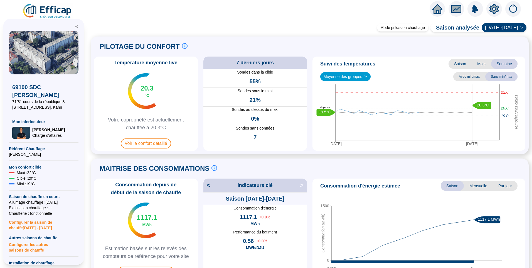
click at [496, 7] on icon "setting" at bounding box center [494, 8] width 9 height 9
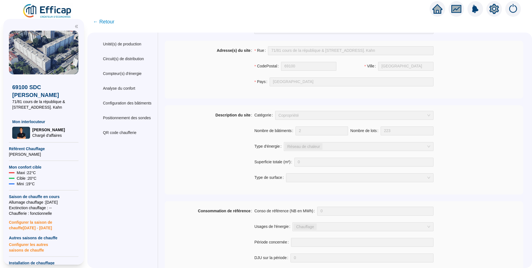
scroll to position [111, 0]
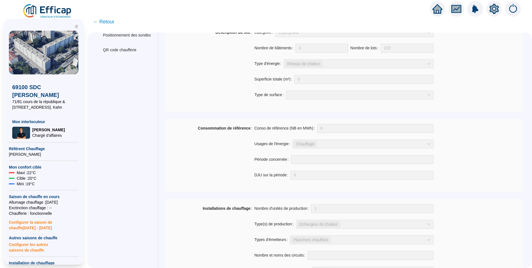
click at [109, 20] on span "← Retour" at bounding box center [103, 22] width 21 height 8
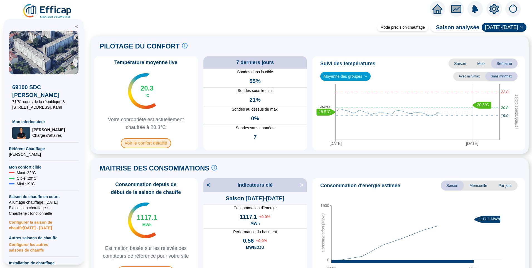
click at [154, 144] on span "Voir le confort détaillé" at bounding box center [146, 143] width 50 height 10
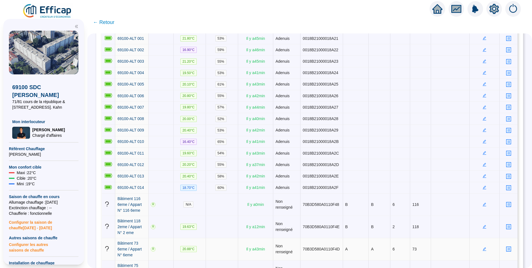
scroll to position [84, 0]
